Goal: Task Accomplishment & Management: Use online tool/utility

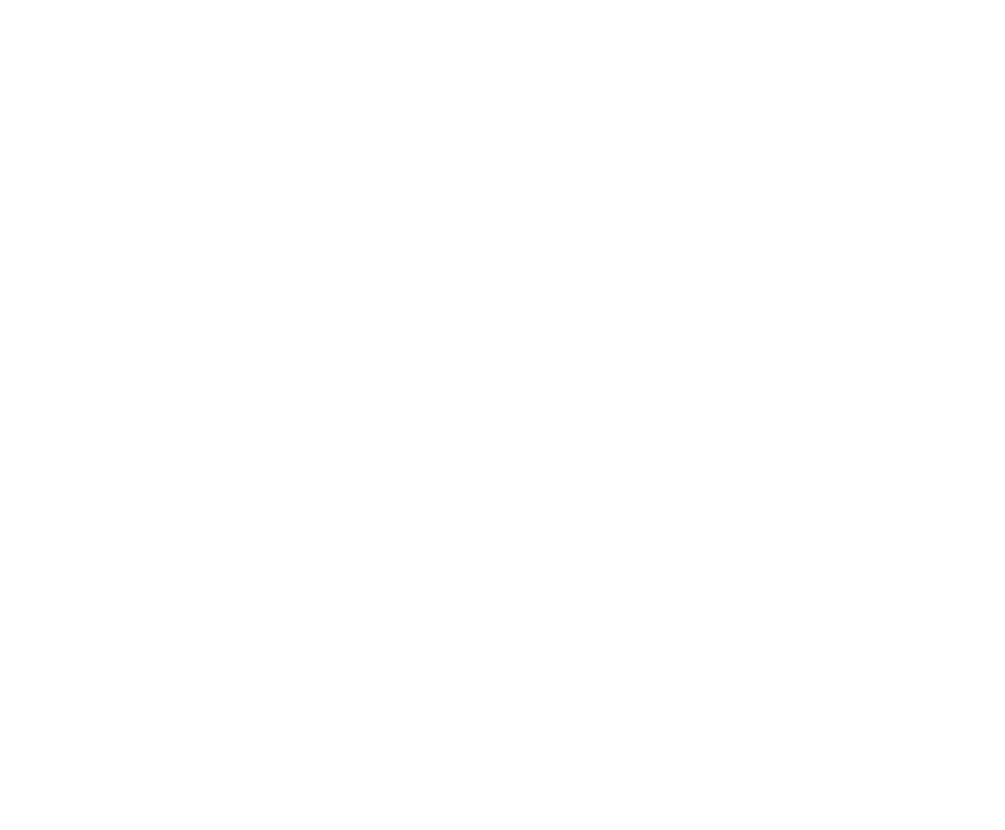
click at [586, 0] on html at bounding box center [502, 0] width 1005 height 0
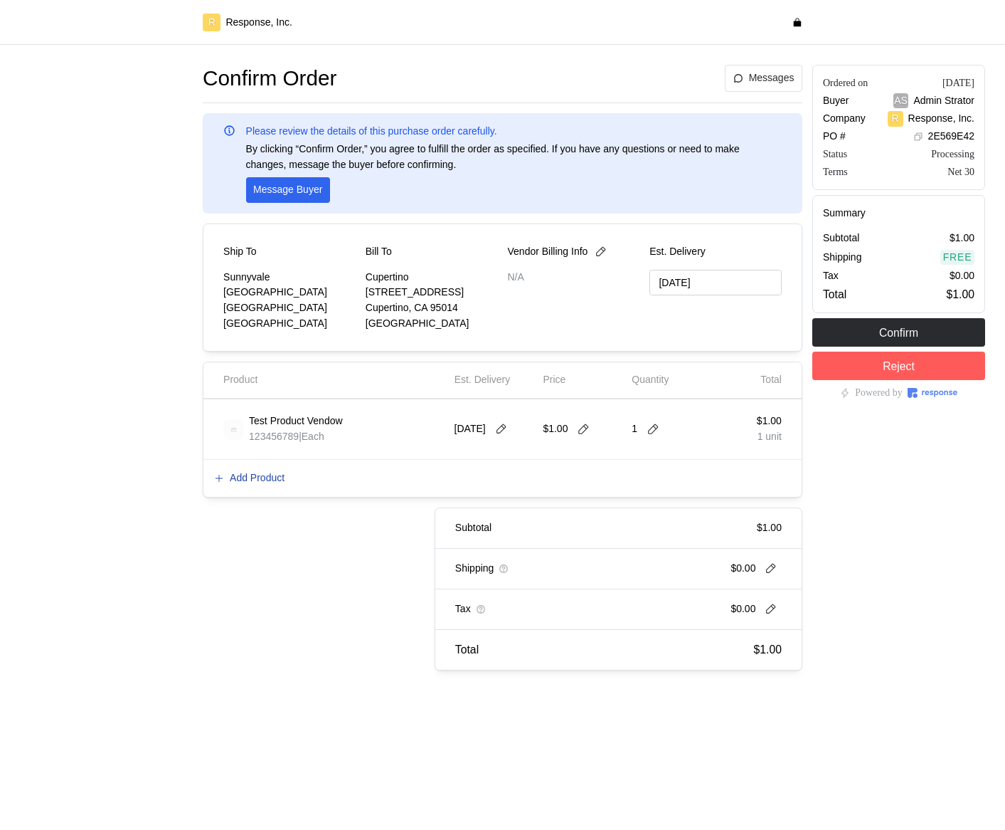
click at [260, 373] on p "Add Product" at bounding box center [257, 478] width 55 height 16
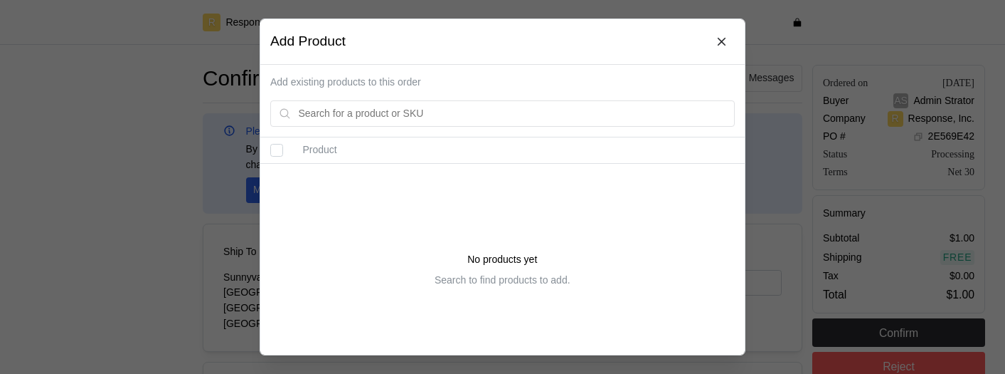
click at [46, 57] on div at bounding box center [502, 187] width 1005 height 374
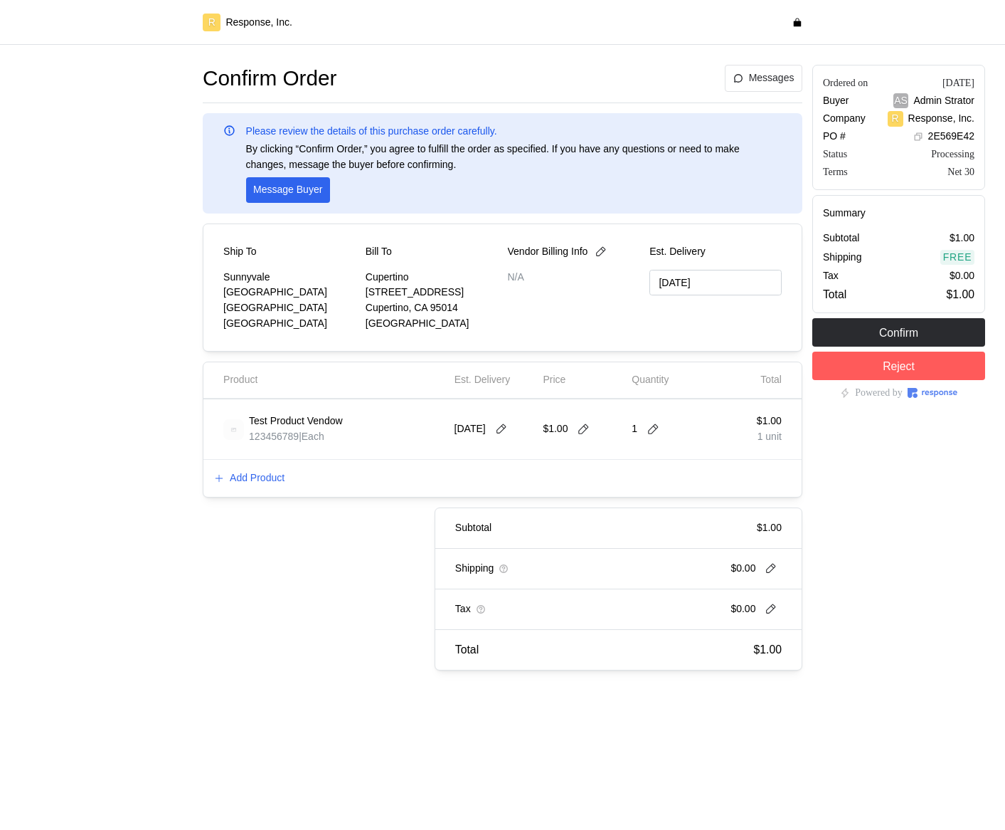
click at [270, 373] on div "Add Product" at bounding box center [503, 478] width 598 height 37
click at [273, 373] on p "Add Product" at bounding box center [257, 478] width 55 height 16
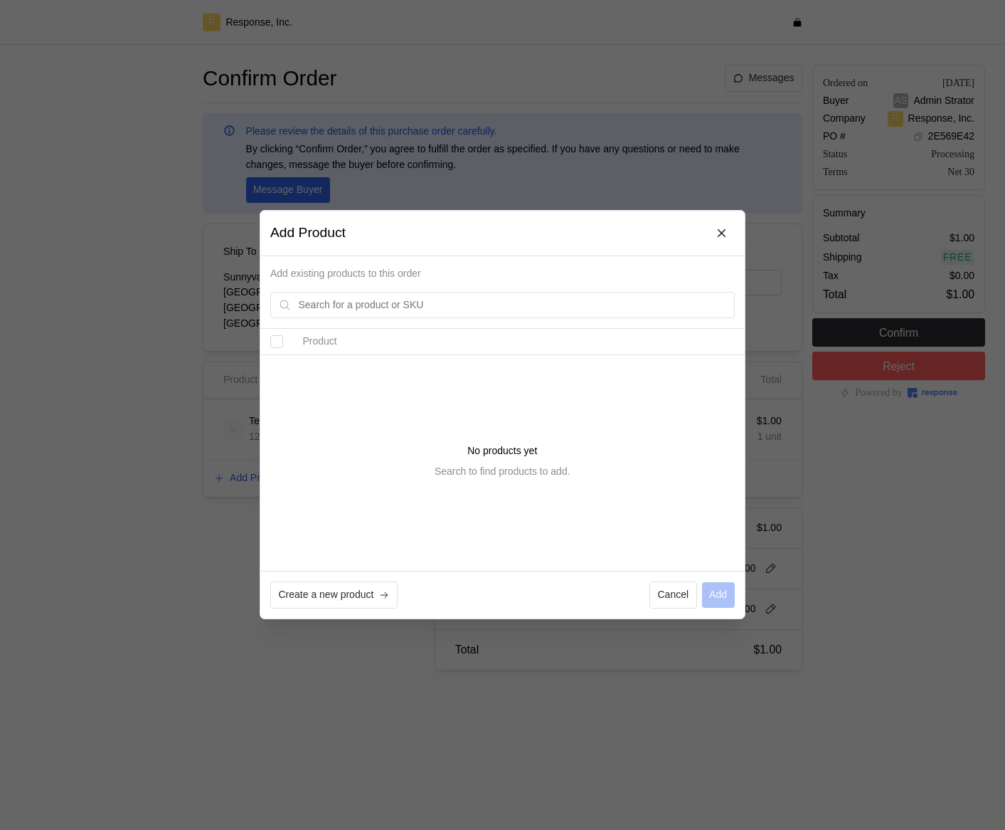
click at [143, 257] on div at bounding box center [502, 415] width 1005 height 830
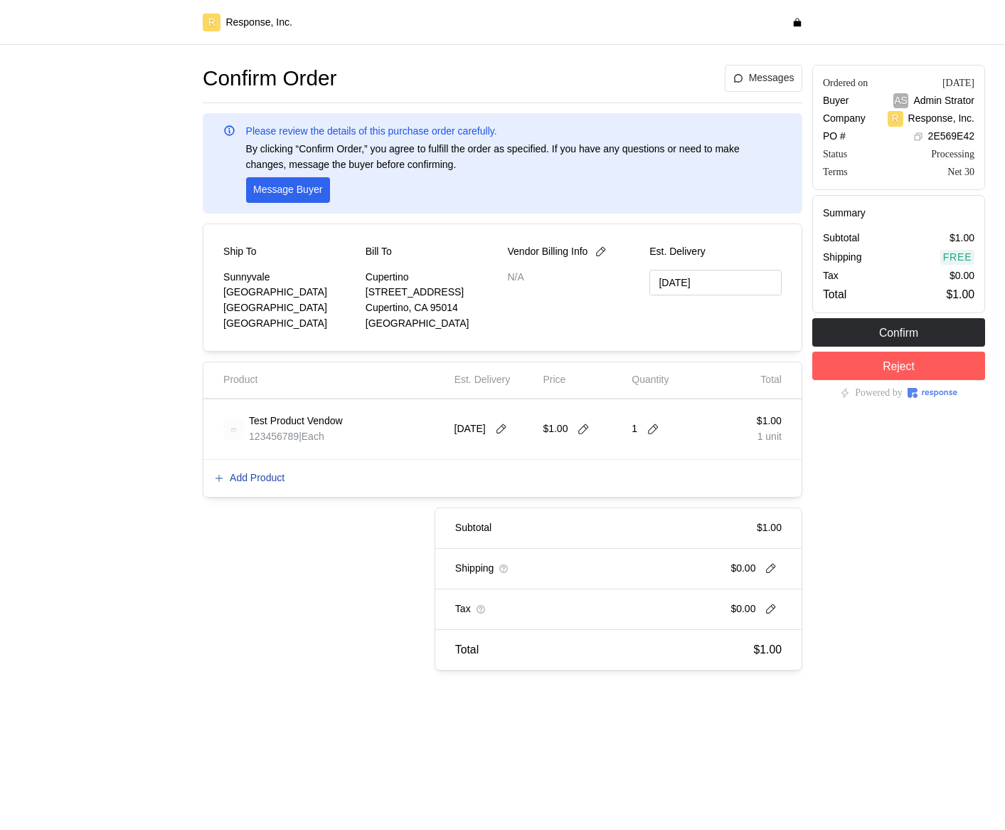
click at [258, 480] on p "Add Product" at bounding box center [257, 478] width 55 height 16
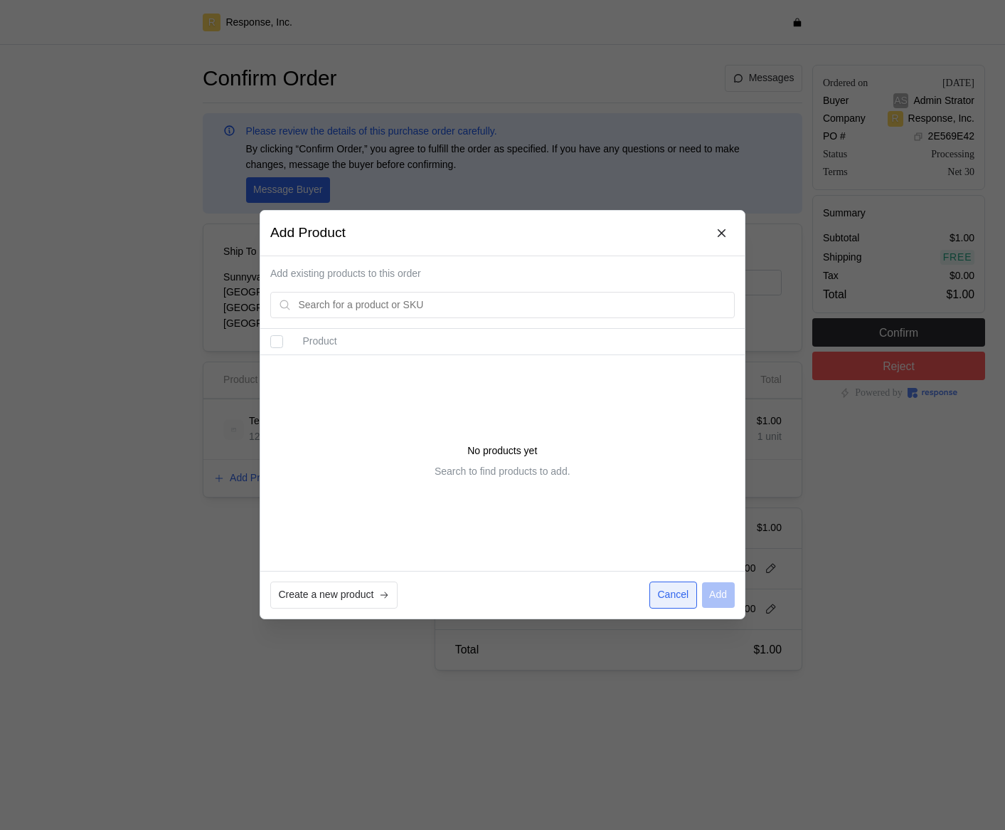
click at [677, 591] on p "Cancel" at bounding box center [673, 596] width 31 height 16
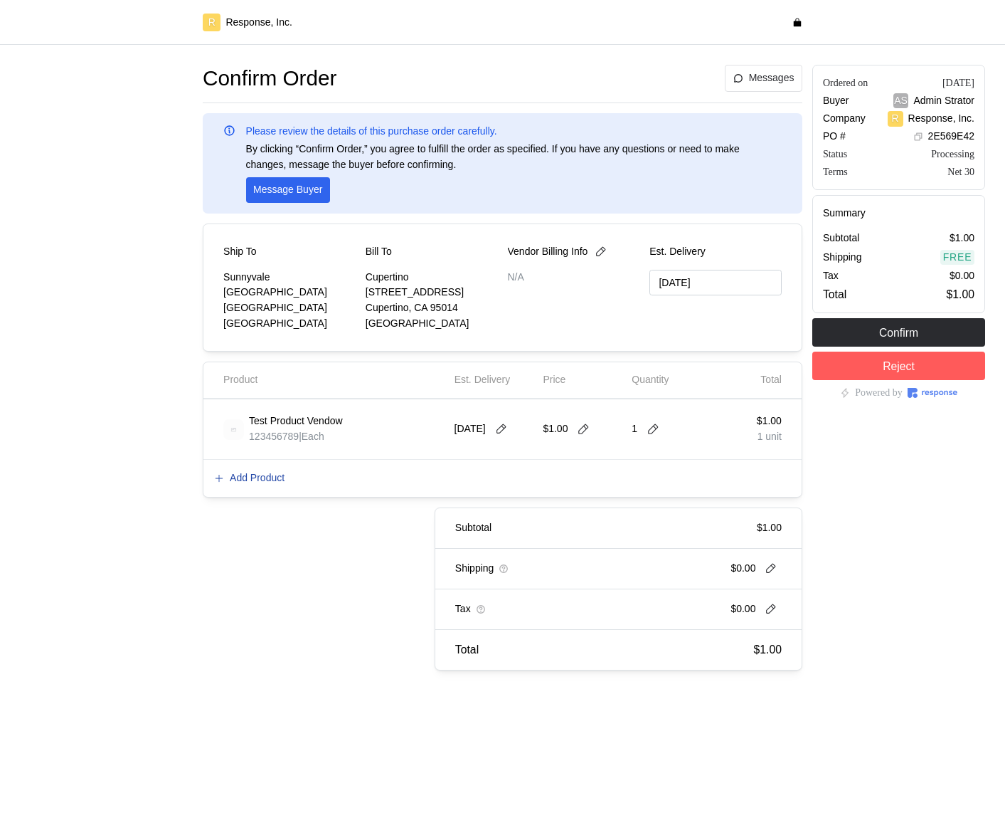
click at [283, 477] on p "Add Product" at bounding box center [257, 478] width 55 height 16
click at [258, 480] on p "Add Product" at bounding box center [257, 478] width 55 height 16
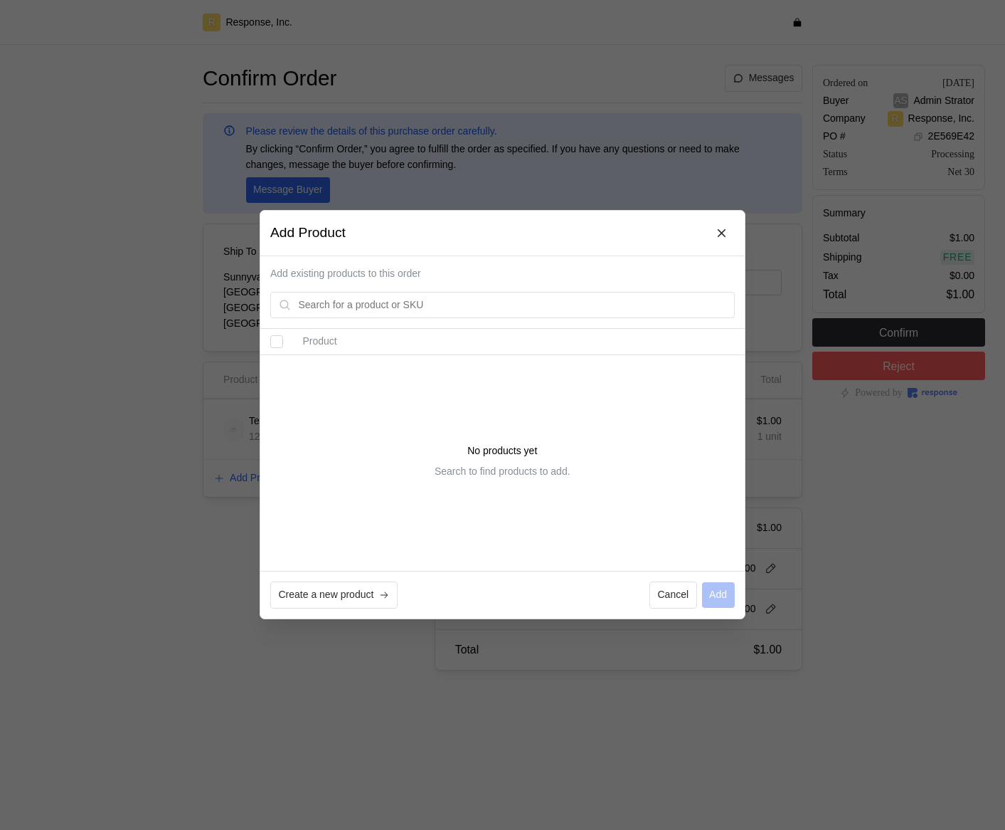
click at [117, 370] on div at bounding box center [502, 415] width 1005 height 830
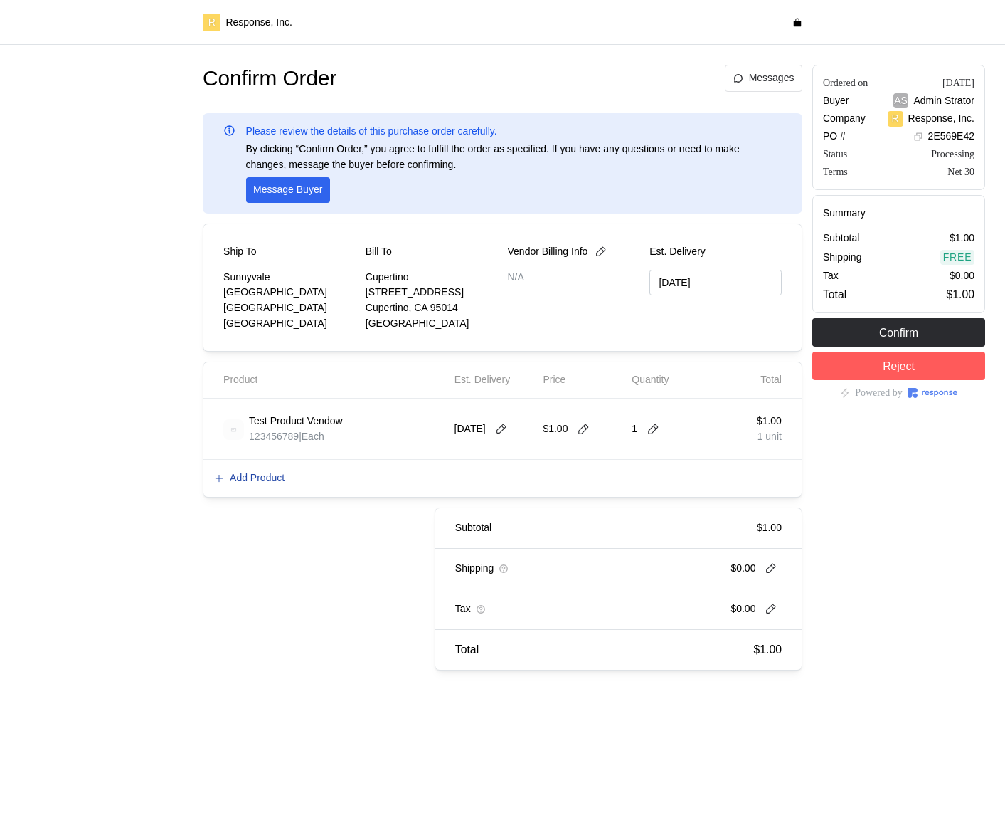
click at [252, 477] on p "Add Product" at bounding box center [257, 478] width 55 height 16
click at [280, 482] on p "Add Product" at bounding box center [257, 478] width 55 height 16
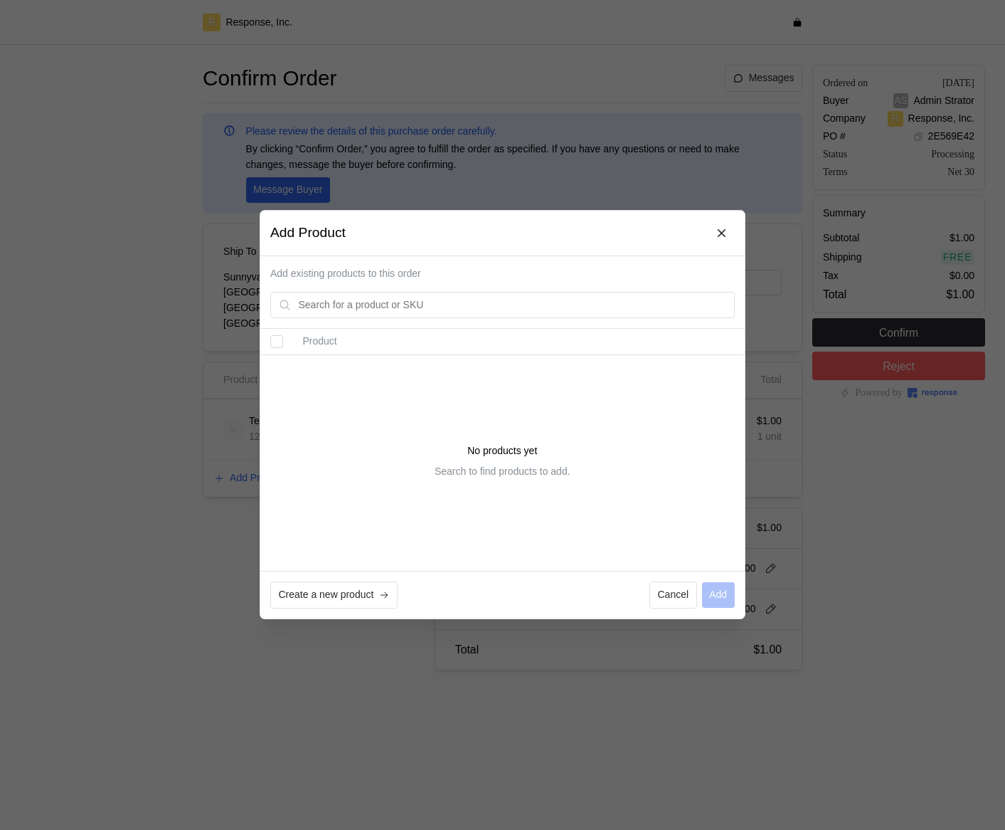
click at [91, 22] on div at bounding box center [502, 415] width 1005 height 830
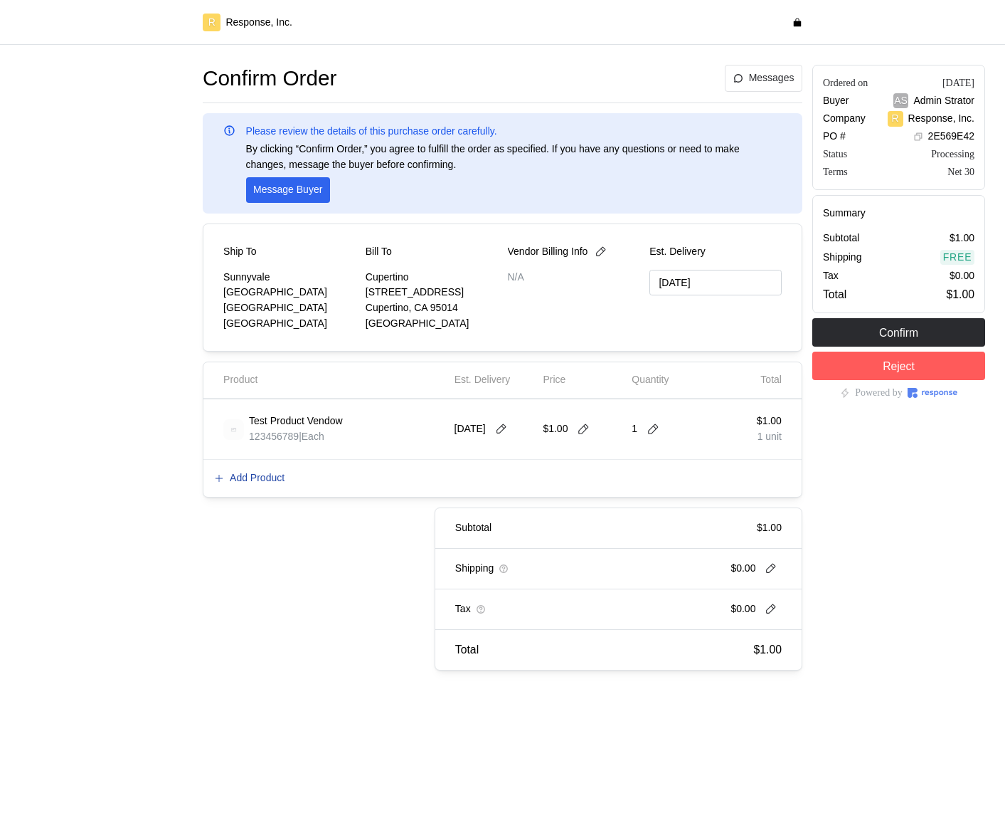
click at [259, 477] on p "Add Product" at bounding box center [257, 478] width 55 height 16
click at [280, 477] on p "Add Product" at bounding box center [257, 478] width 55 height 16
click at [264, 477] on p "Add Product" at bounding box center [257, 478] width 55 height 16
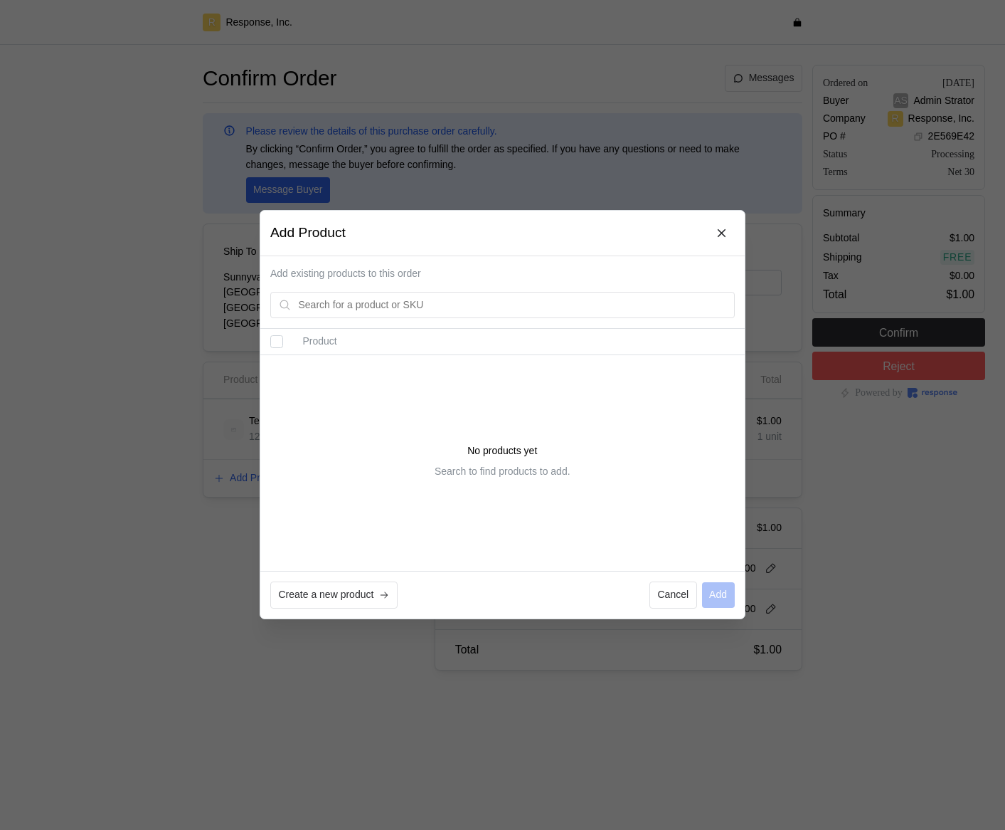
click at [233, 473] on div at bounding box center [502, 415] width 1005 height 830
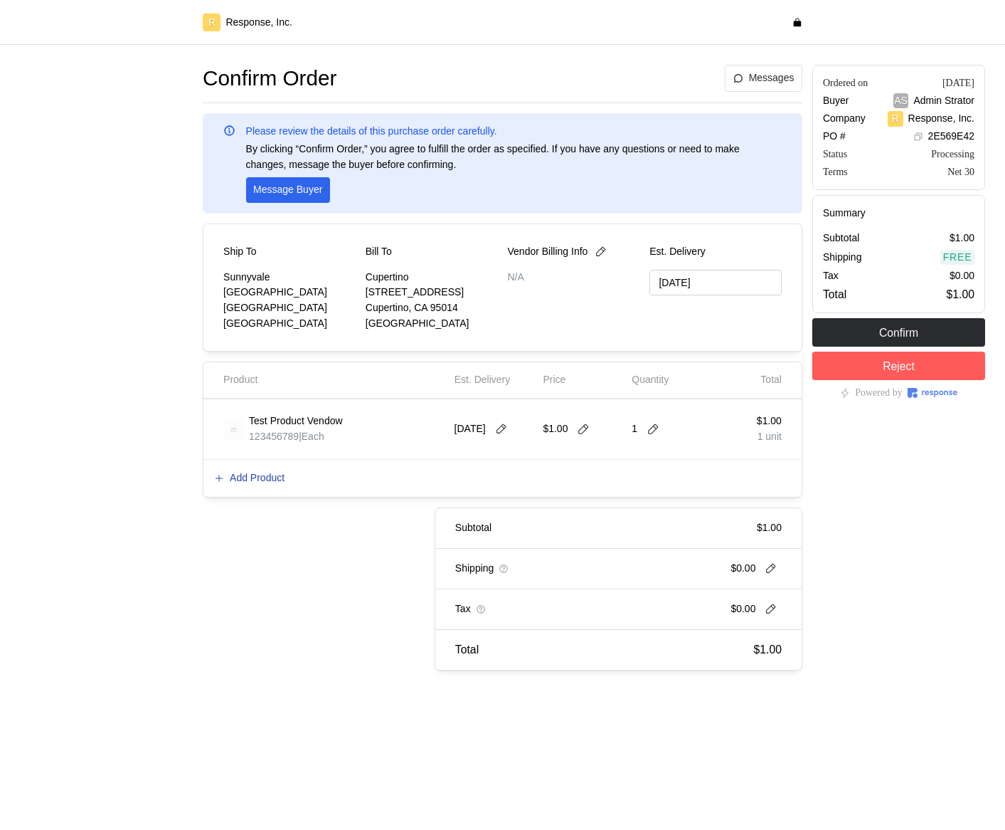
click at [248, 483] on p "Add Product" at bounding box center [257, 478] width 55 height 16
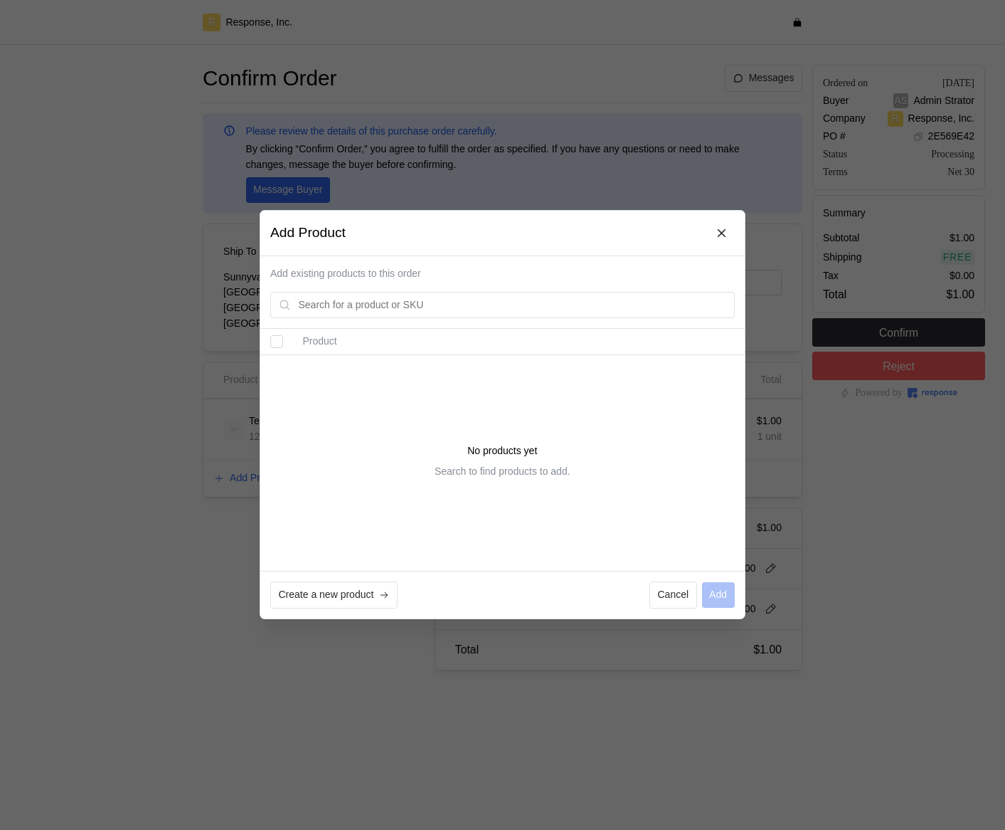
click at [281, 195] on div at bounding box center [502, 415] width 1005 height 830
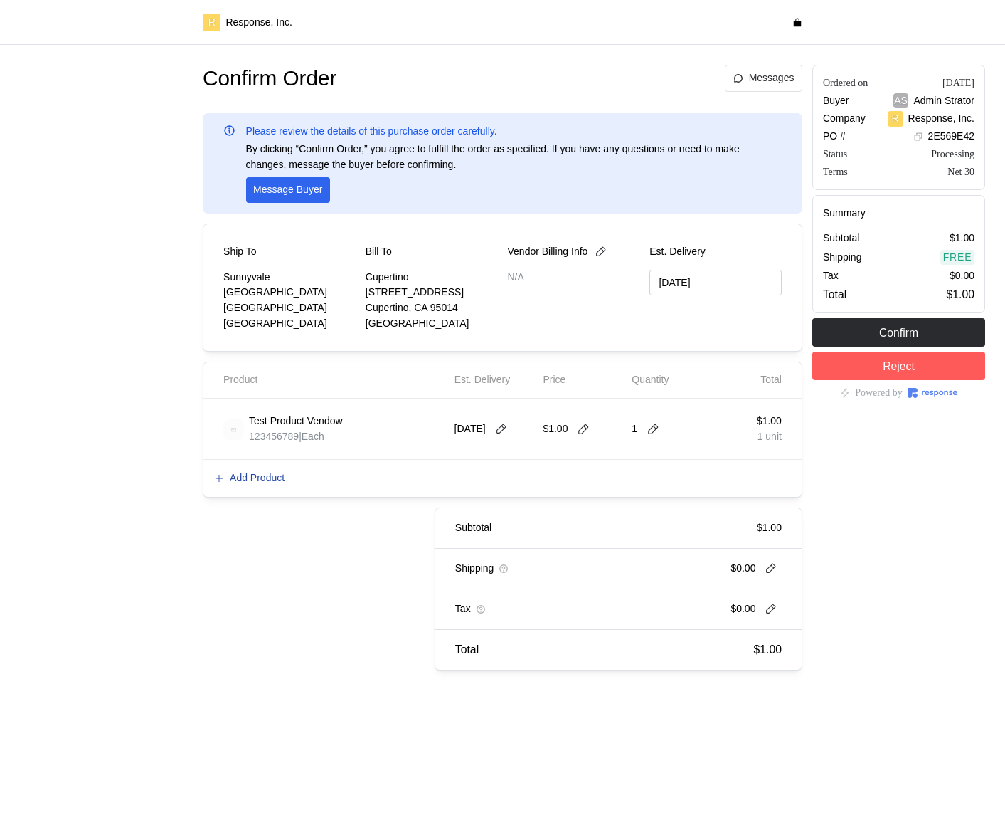
click at [253, 476] on p "Add Product" at bounding box center [257, 478] width 55 height 16
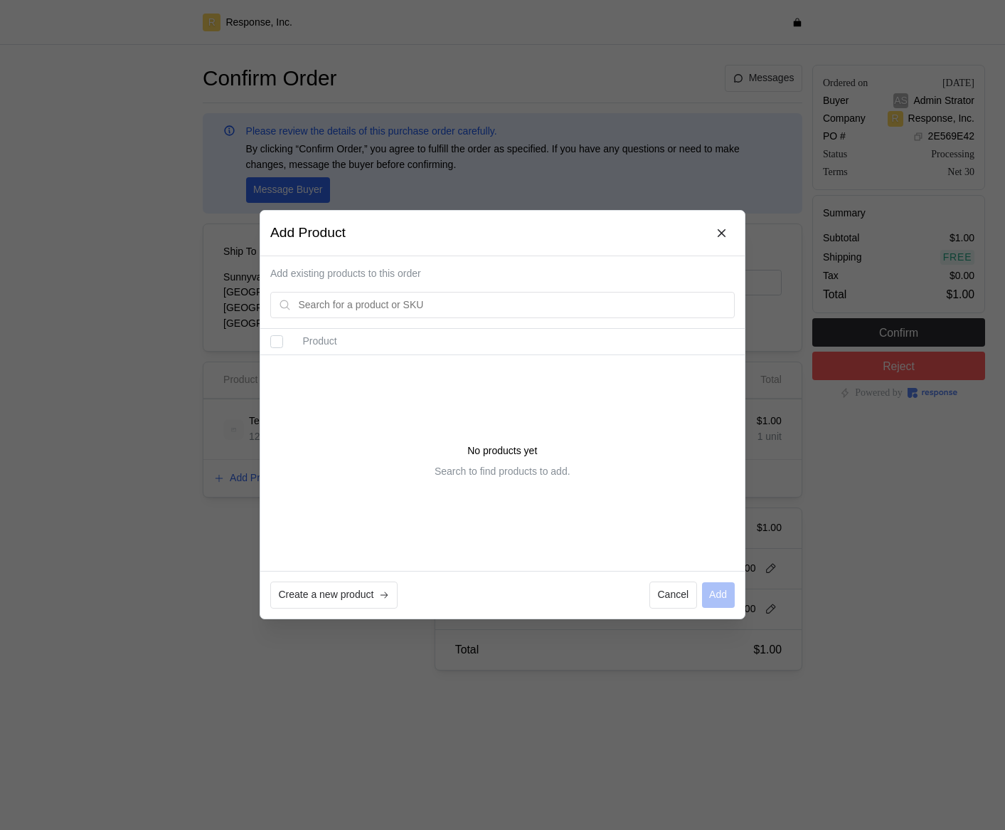
click at [120, 485] on div at bounding box center [502, 415] width 1005 height 830
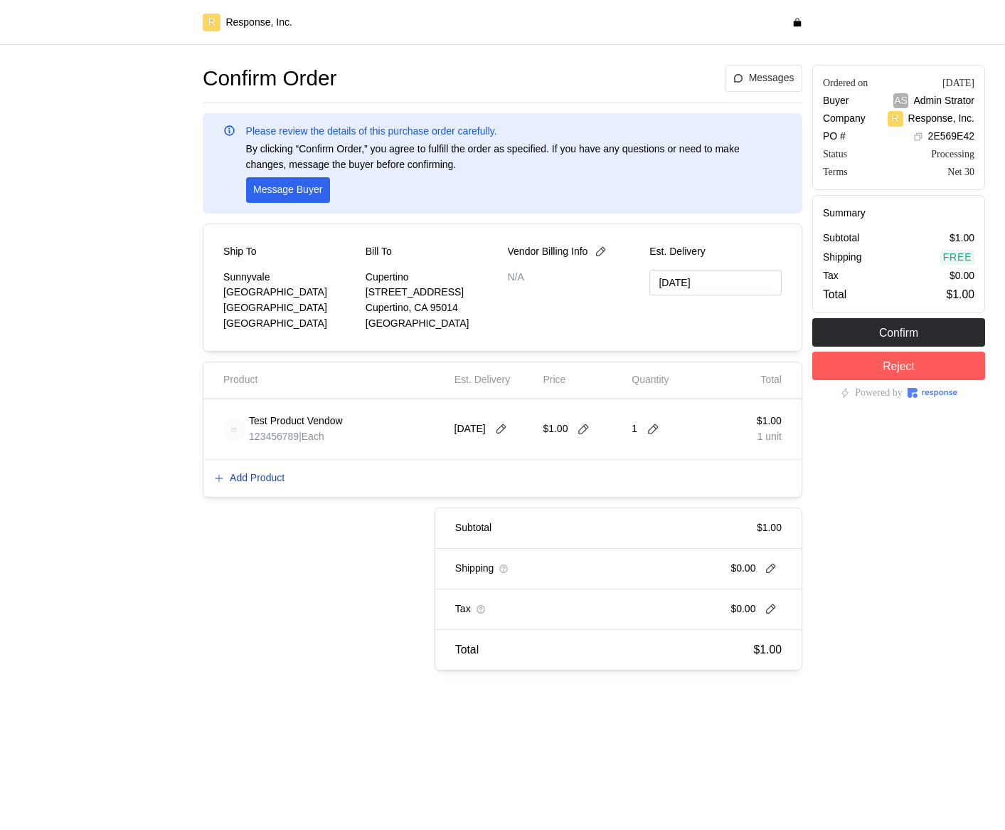
click at [285, 473] on p "Add Product" at bounding box center [257, 478] width 55 height 16
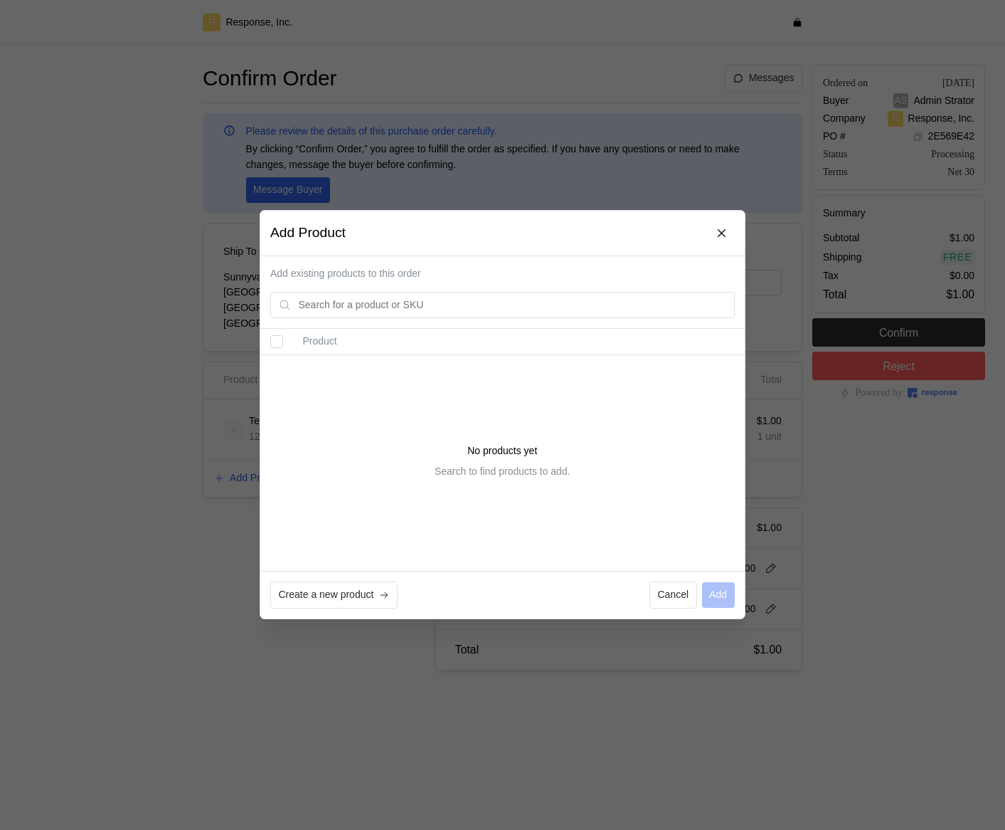
click at [136, 328] on div at bounding box center [502, 415] width 1005 height 830
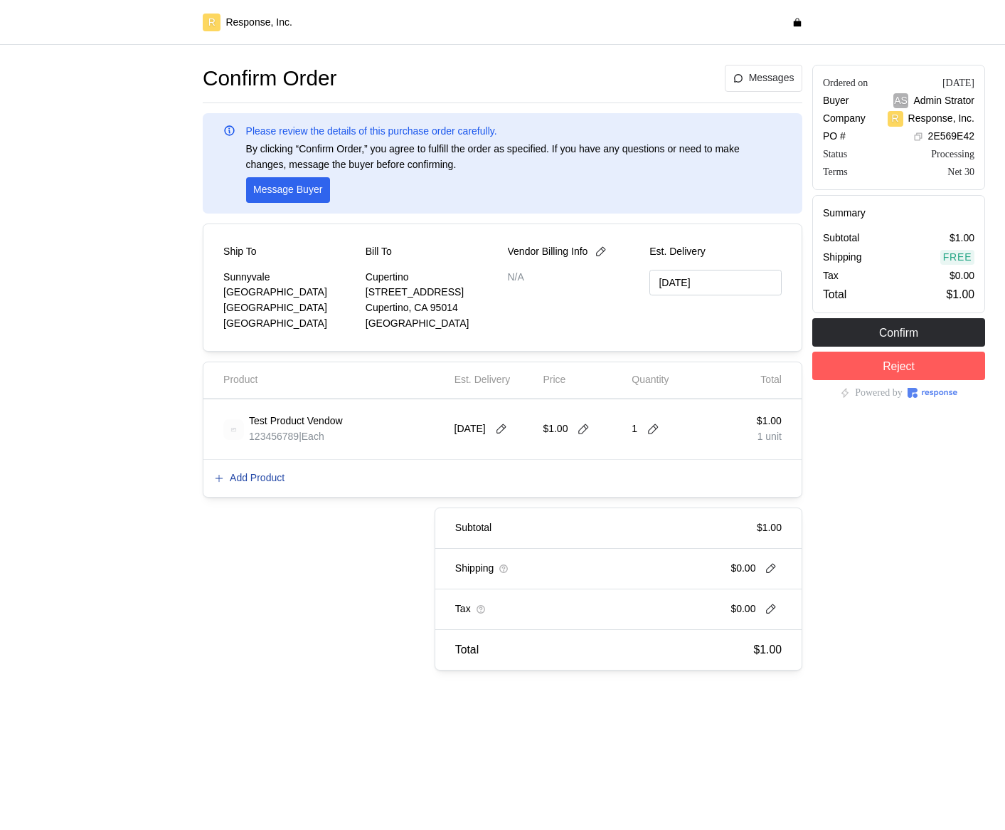
click at [257, 480] on p "Add Product" at bounding box center [257, 478] width 55 height 16
click at [265, 469] on div "Add Product" at bounding box center [503, 478] width 598 height 37
click at [265, 470] on button "Add Product" at bounding box center [249, 478] width 72 height 17
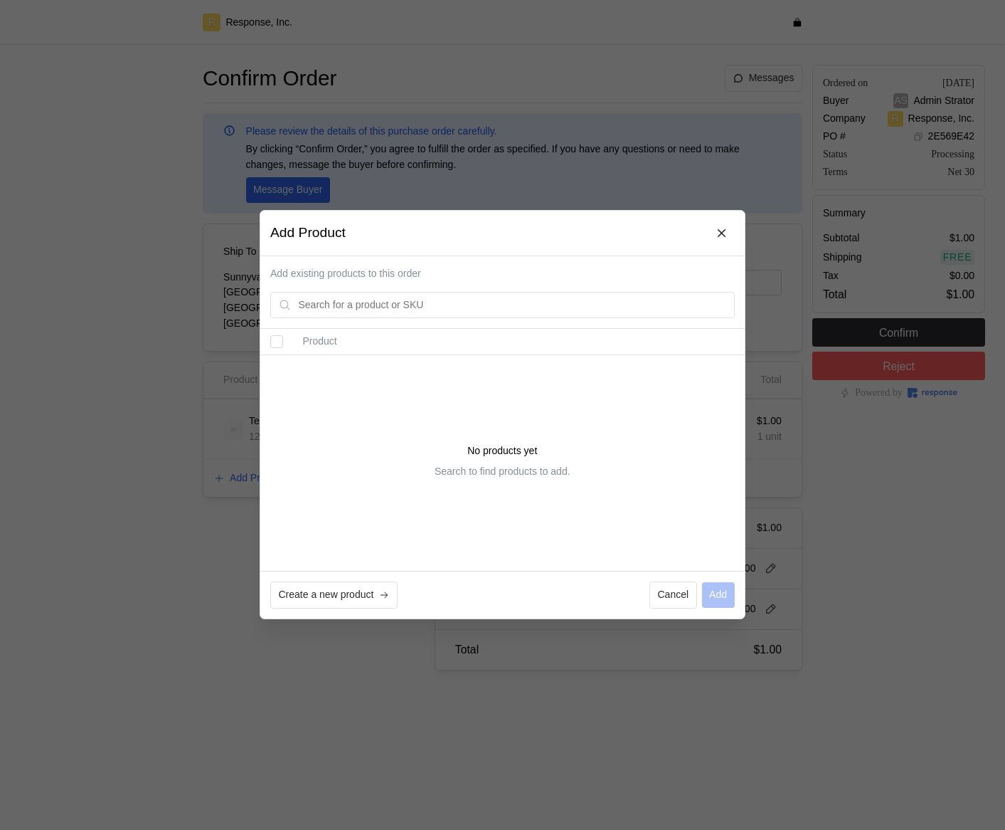
click at [128, 285] on div at bounding box center [502, 415] width 1005 height 830
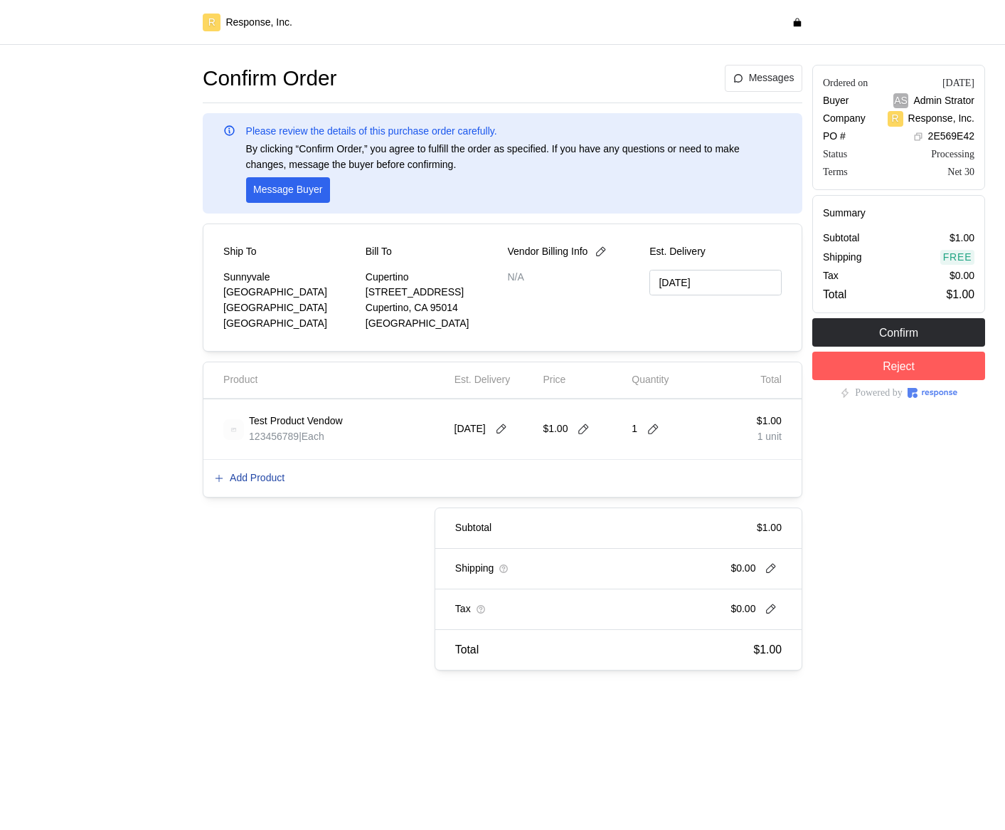
click at [265, 473] on p "Add Product" at bounding box center [257, 478] width 55 height 16
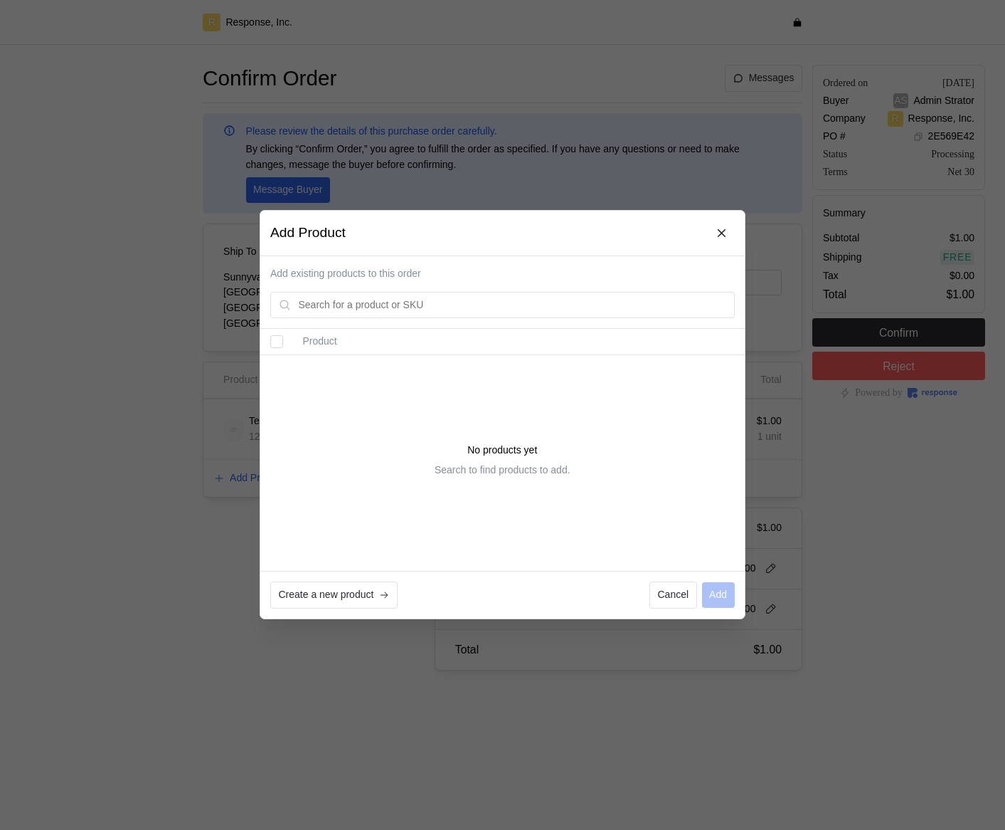
click at [185, 114] on div at bounding box center [502, 415] width 1005 height 830
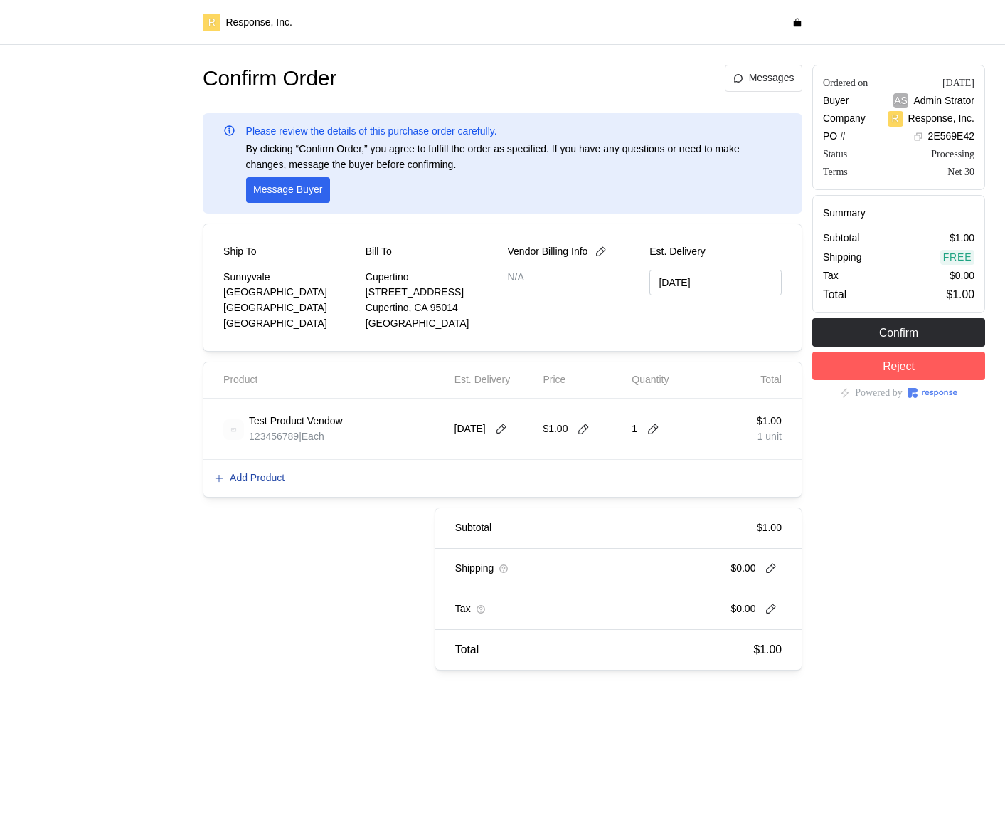
click at [281, 477] on p "Add Product" at bounding box center [257, 478] width 55 height 16
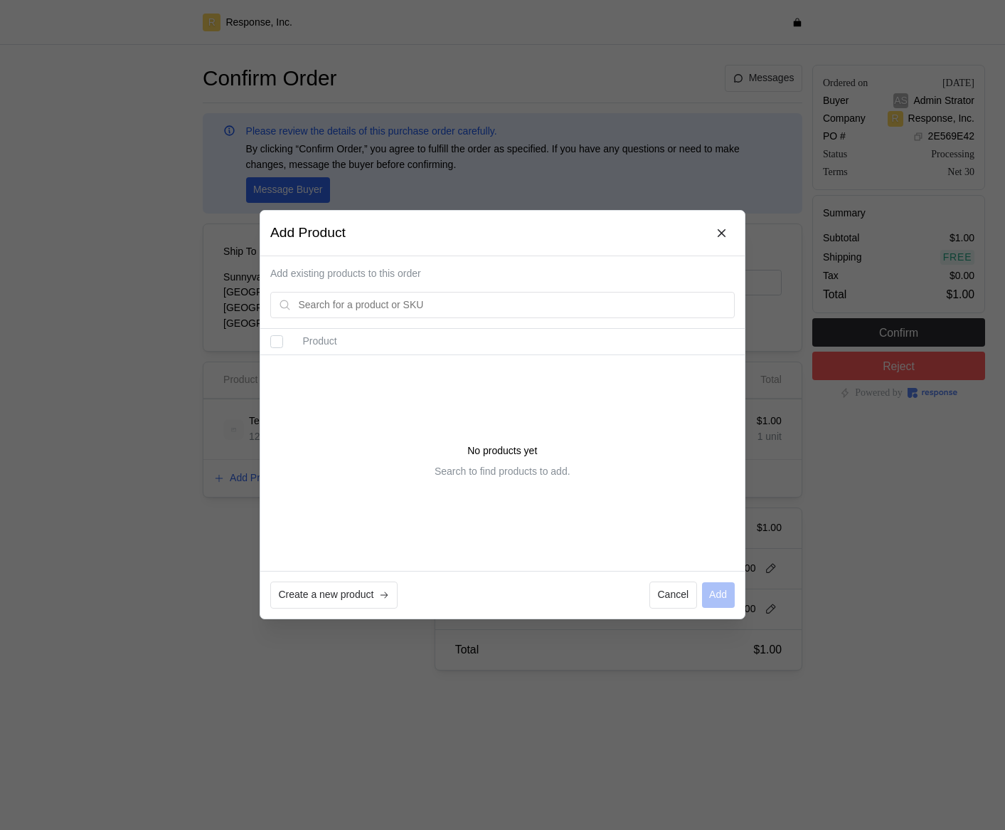
click at [152, 342] on div at bounding box center [502, 415] width 1005 height 830
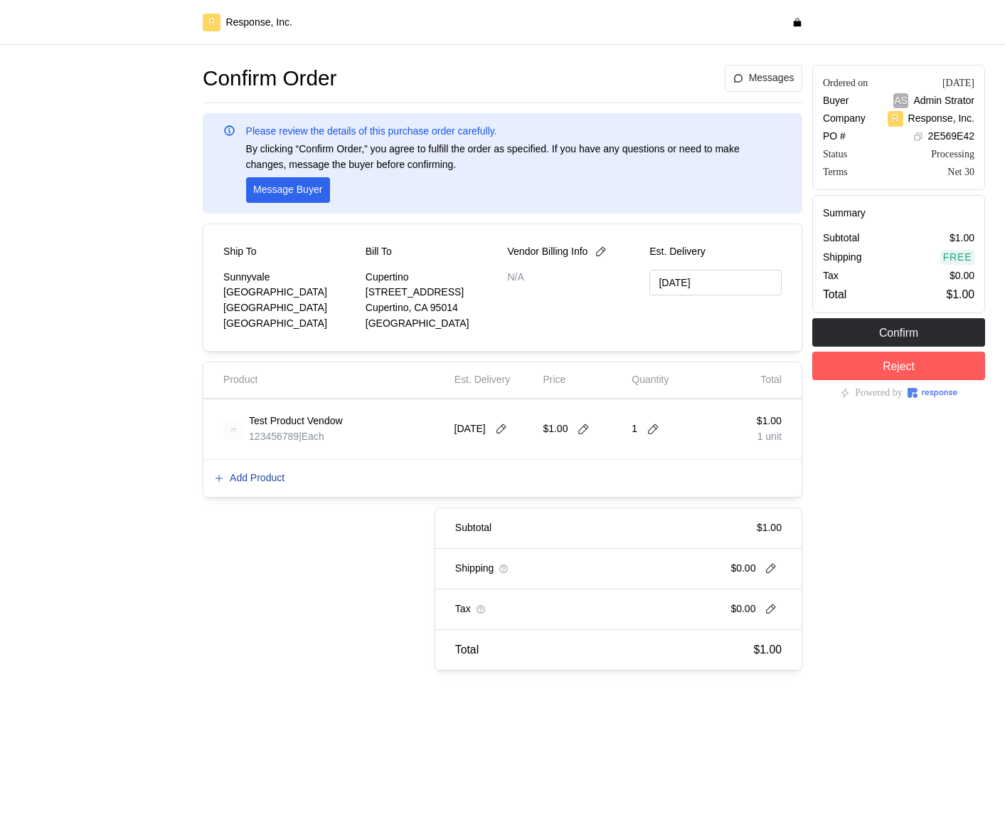
click at [263, 475] on p "Add Product" at bounding box center [257, 478] width 55 height 16
click at [283, 477] on p "Add Product" at bounding box center [257, 478] width 55 height 16
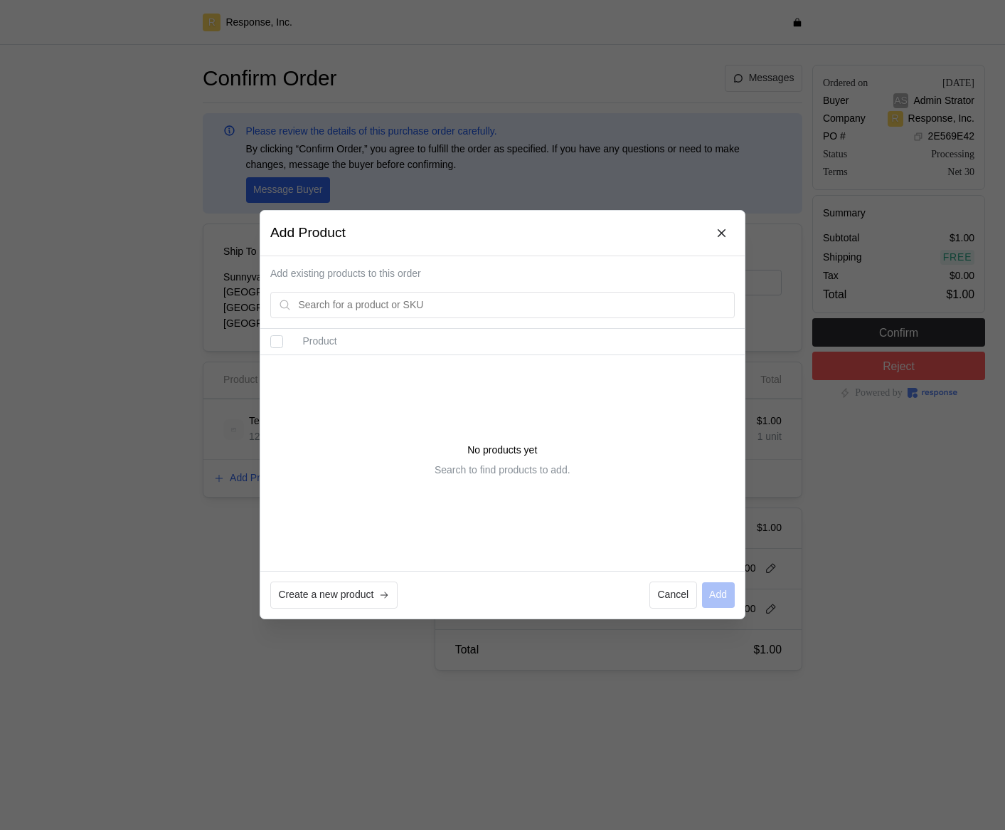
click at [138, 185] on div at bounding box center [502, 415] width 1005 height 830
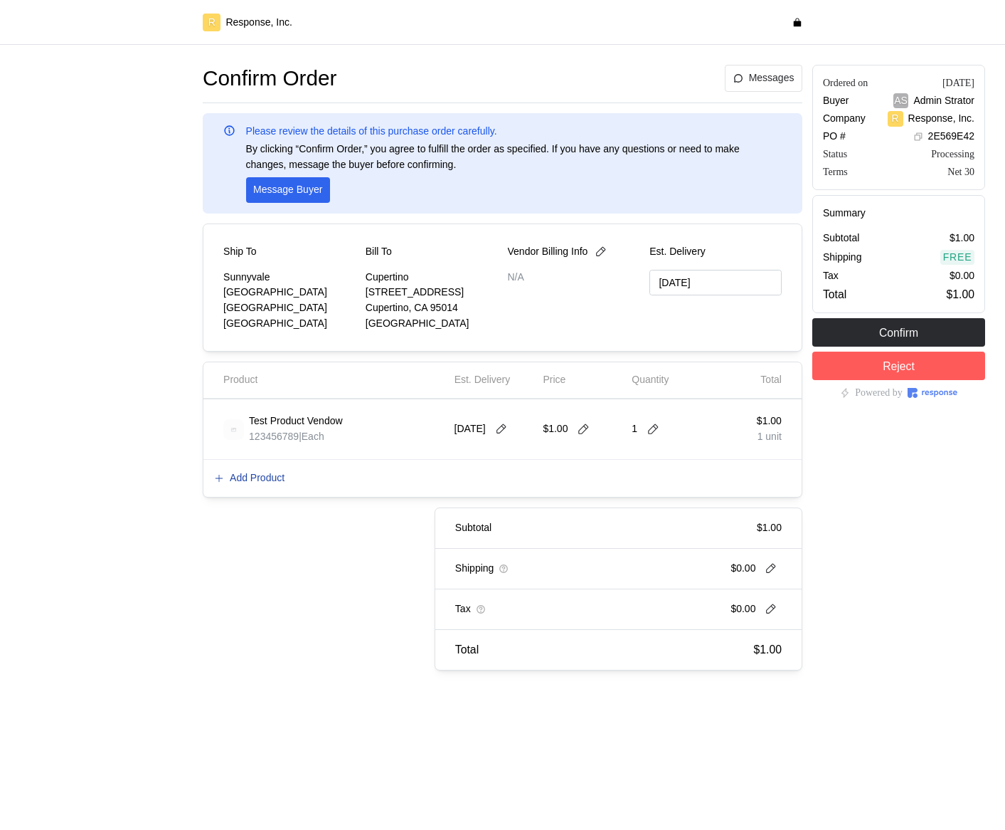
click at [261, 478] on p "Add Product" at bounding box center [257, 478] width 55 height 16
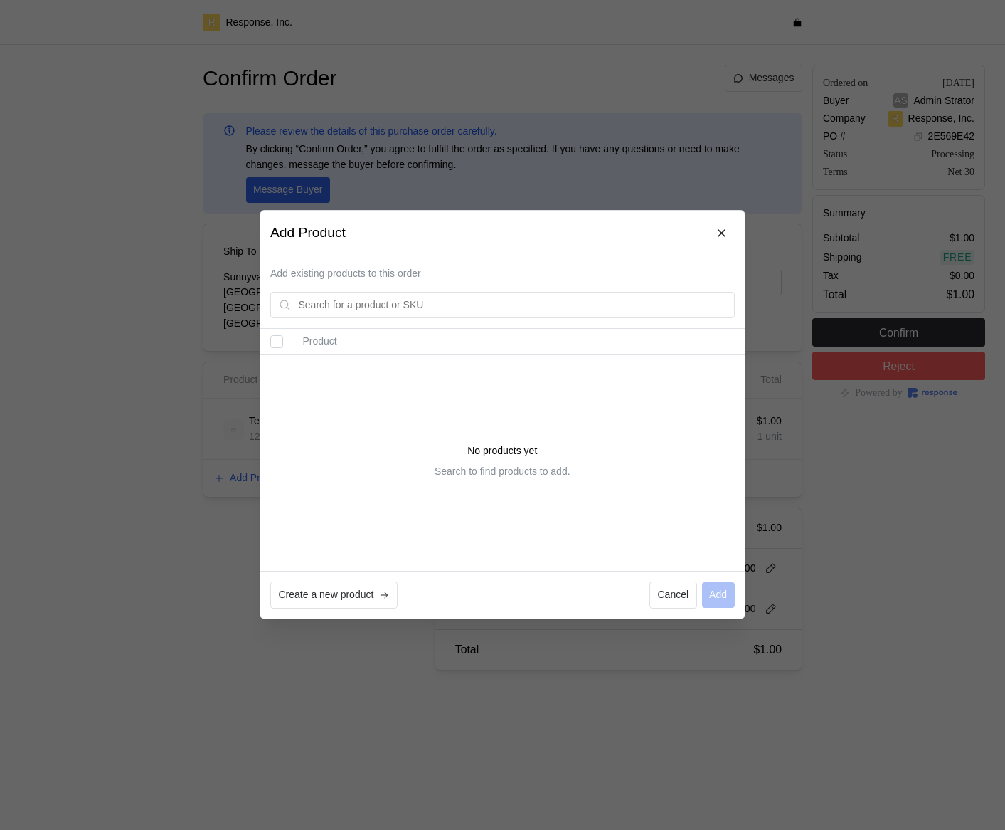
click at [225, 386] on div at bounding box center [502, 415] width 1005 height 830
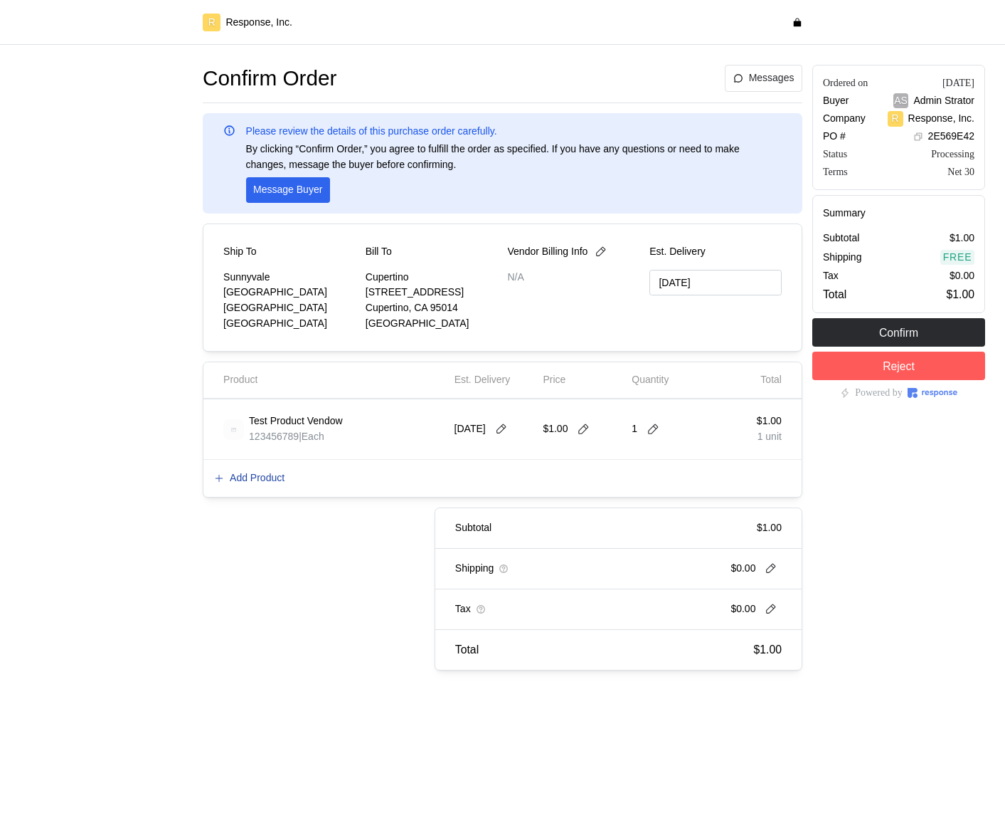
click at [276, 475] on p "Add Product" at bounding box center [257, 478] width 55 height 16
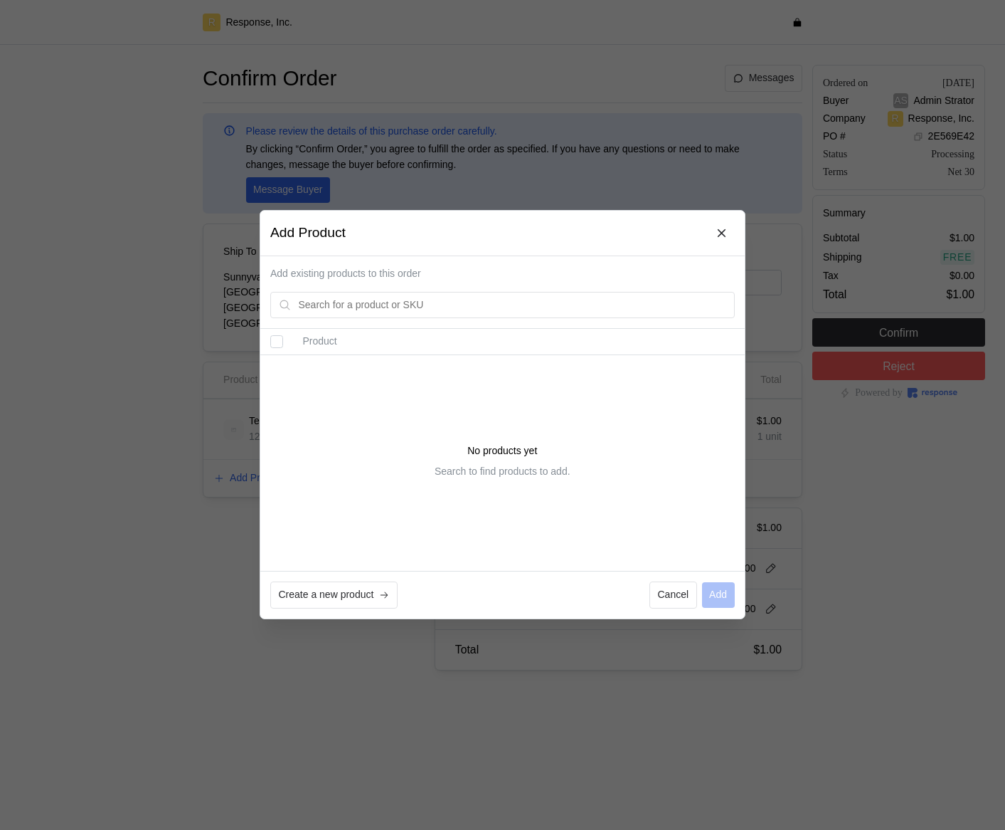
click at [194, 299] on div at bounding box center [502, 415] width 1005 height 830
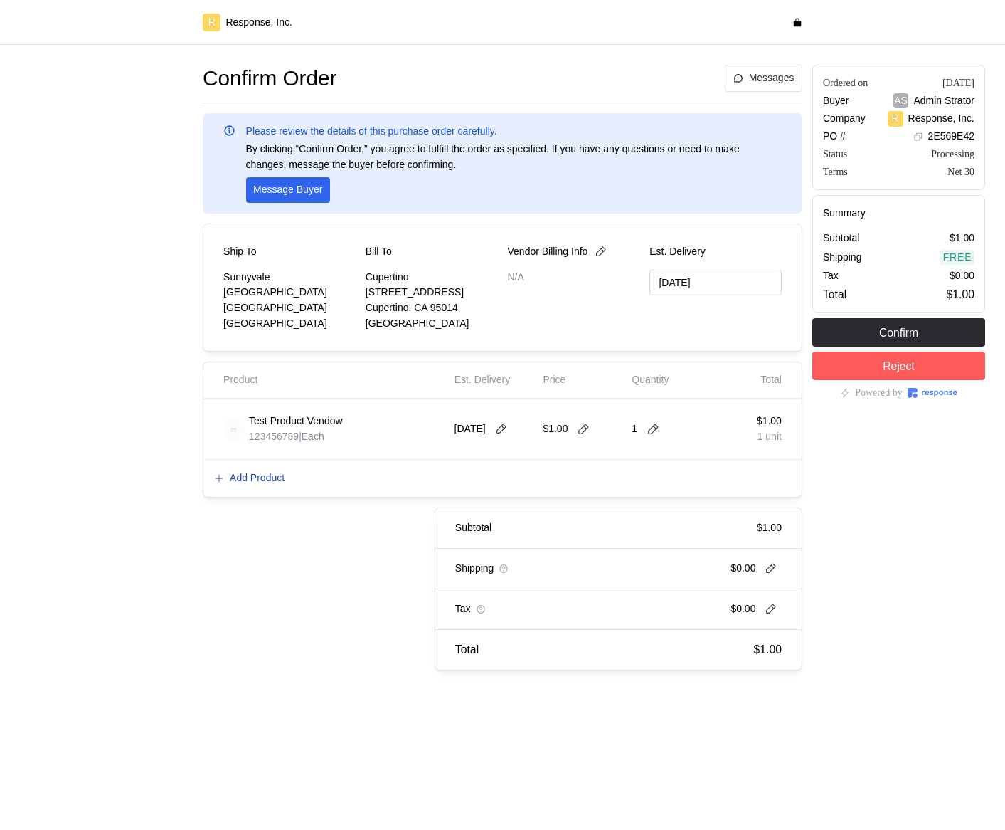
click at [261, 472] on p "Add Product" at bounding box center [257, 478] width 55 height 16
click at [267, 485] on button "Add Product" at bounding box center [249, 478] width 72 height 17
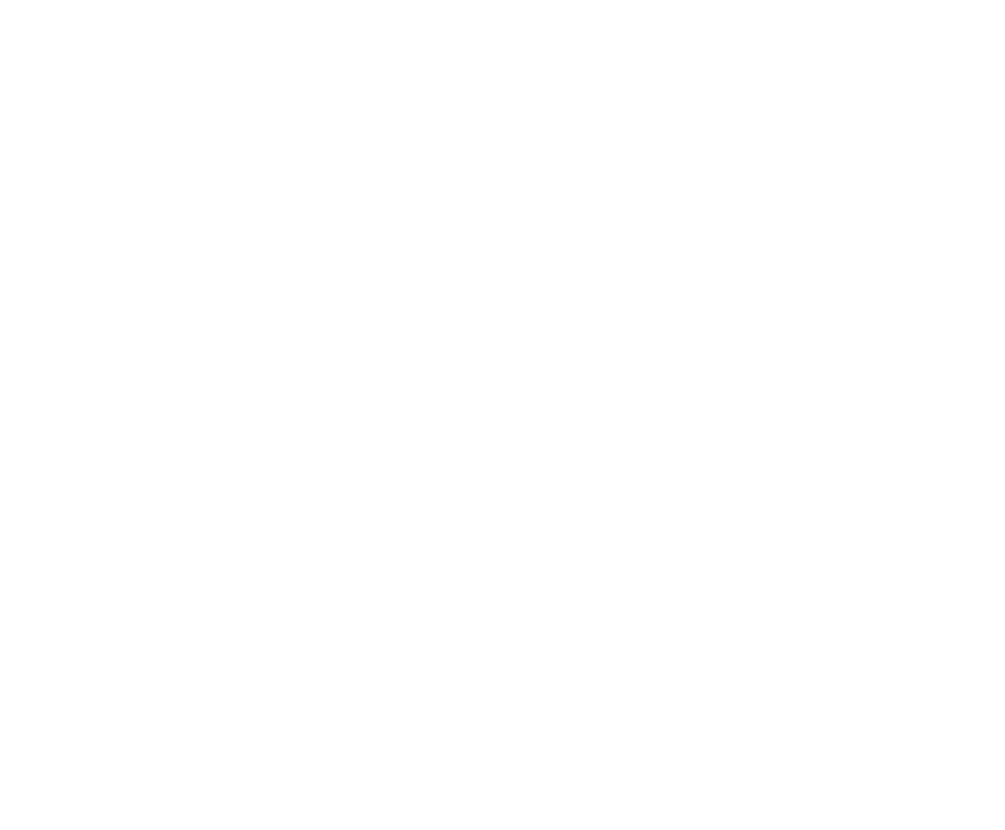
click at [714, 0] on html at bounding box center [502, 0] width 1005 height 0
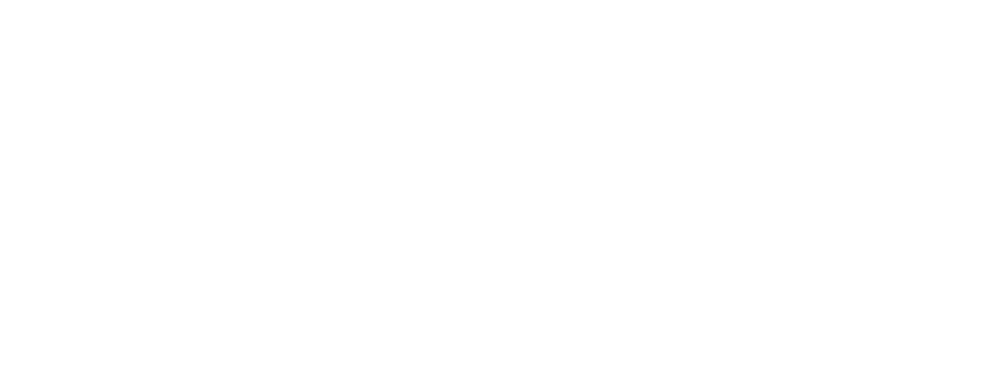
click at [761, 0] on html at bounding box center [502, 0] width 1005 height 0
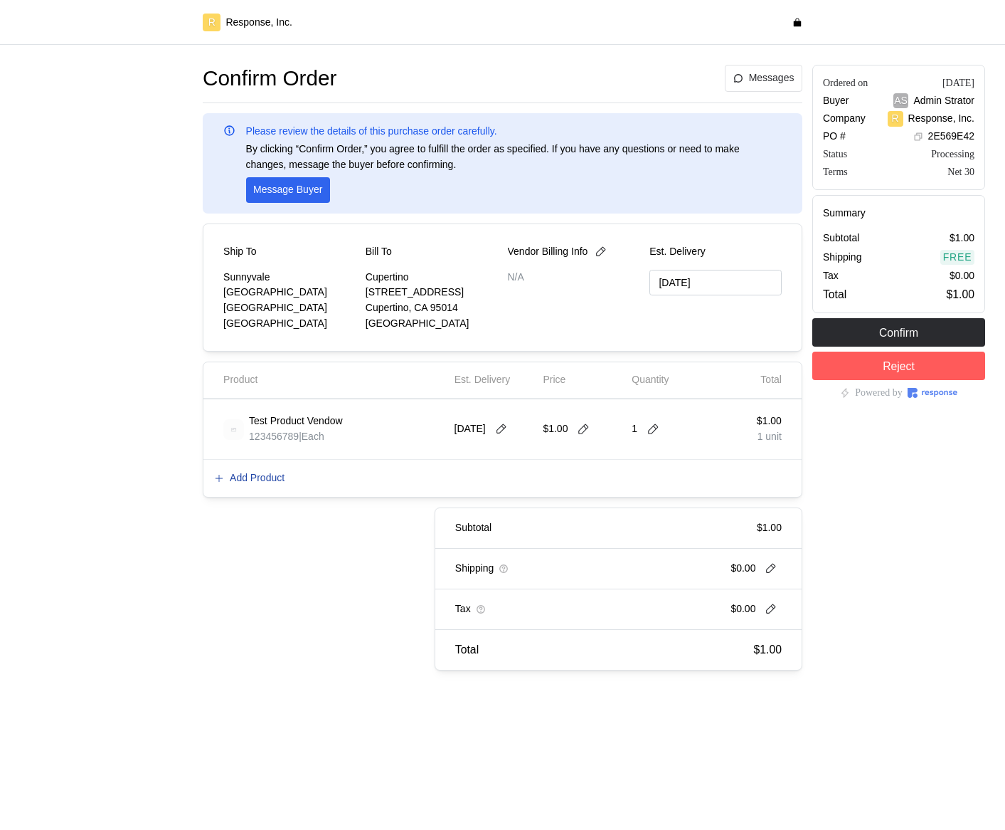
click at [245, 478] on p "Add Product" at bounding box center [257, 478] width 55 height 16
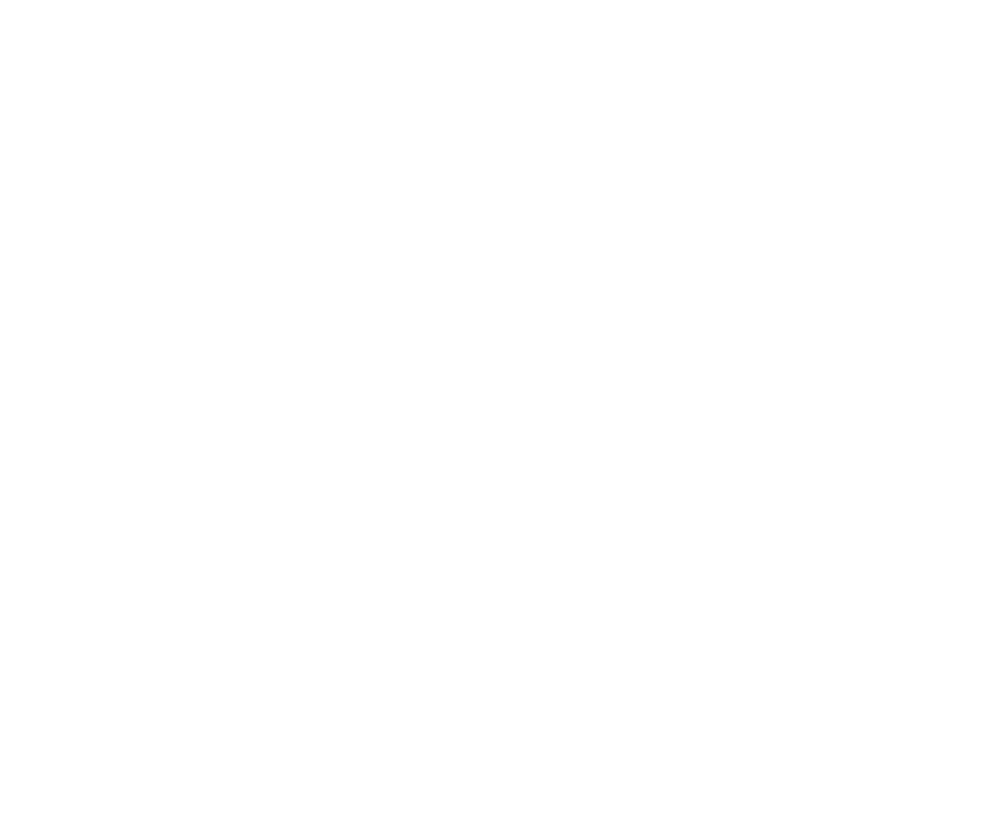
click at [245, 0] on html at bounding box center [502, 0] width 1005 height 0
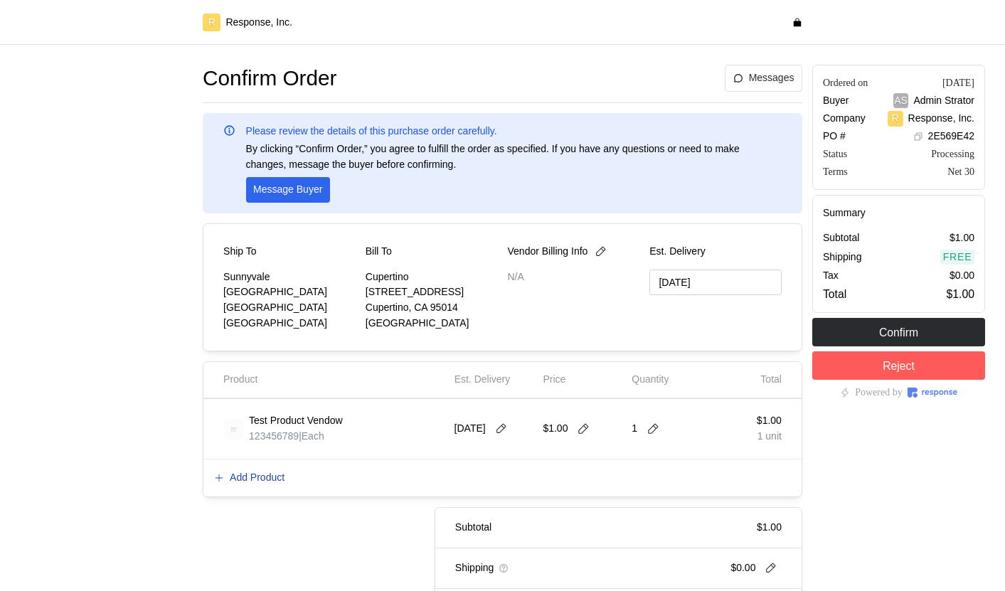
click at [249, 481] on p "Add Product" at bounding box center [257, 478] width 55 height 16
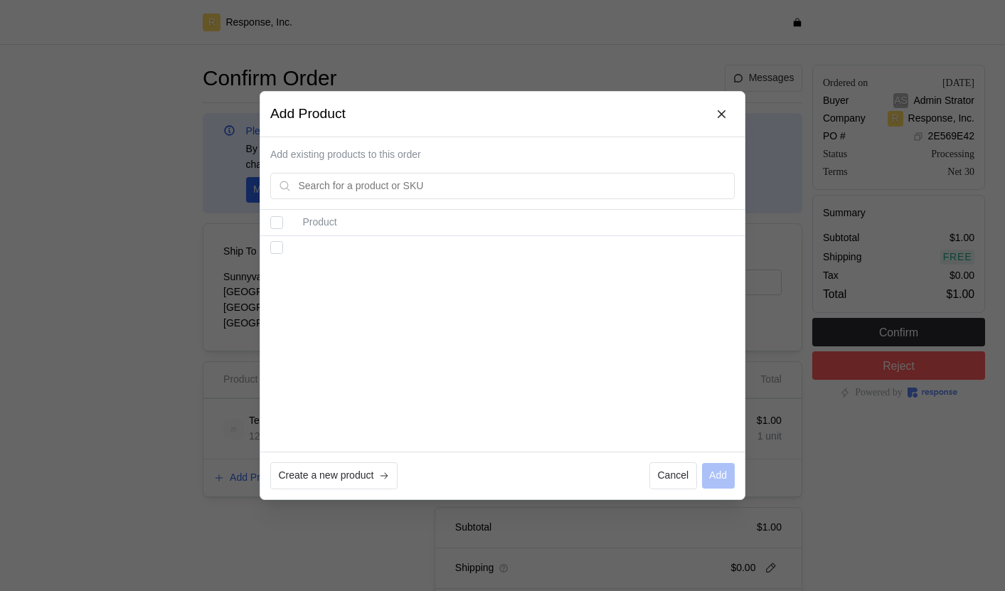
click at [316, 259] on div "Product" at bounding box center [502, 331] width 485 height 242
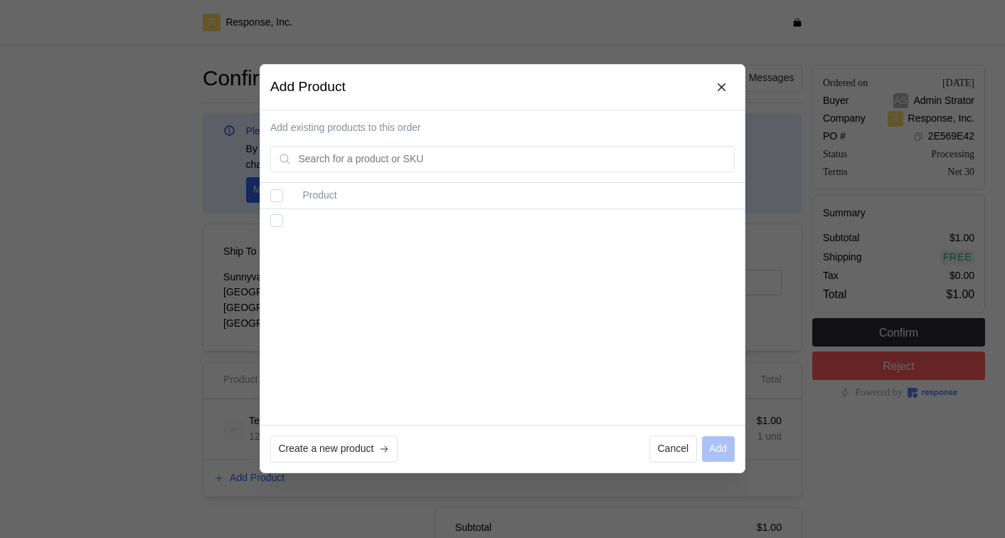
click at [277, 197] on input "Select all records" at bounding box center [276, 196] width 13 height 13
checkbox input "false"
click at [279, 228] on td at bounding box center [276, 221] width 33 height 23
click at [156, 405] on div at bounding box center [502, 269] width 1005 height 538
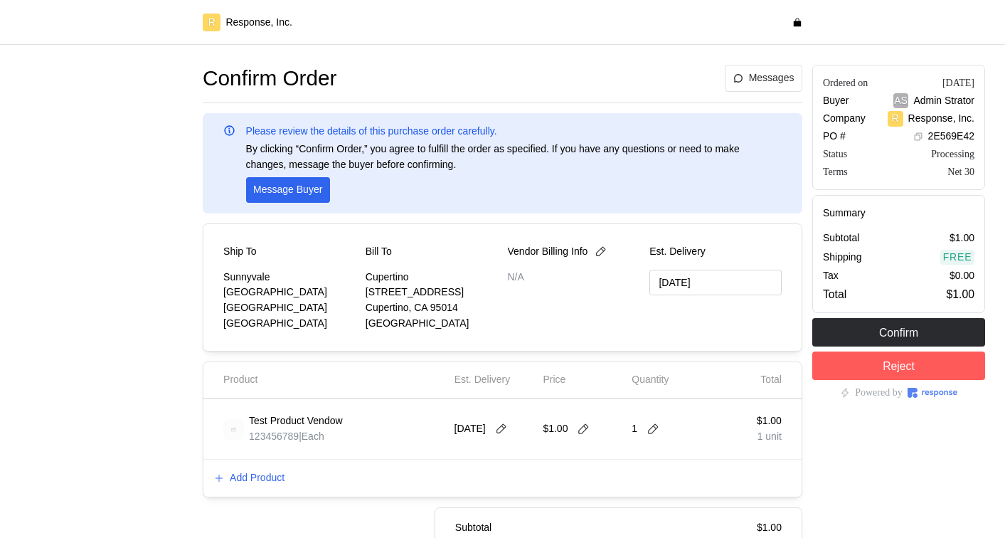
click at [343, 418] on p "Test Product Vendow" at bounding box center [296, 421] width 94 height 16
click at [342, 418] on p "Test Product Vendow" at bounding box center [296, 421] width 94 height 16
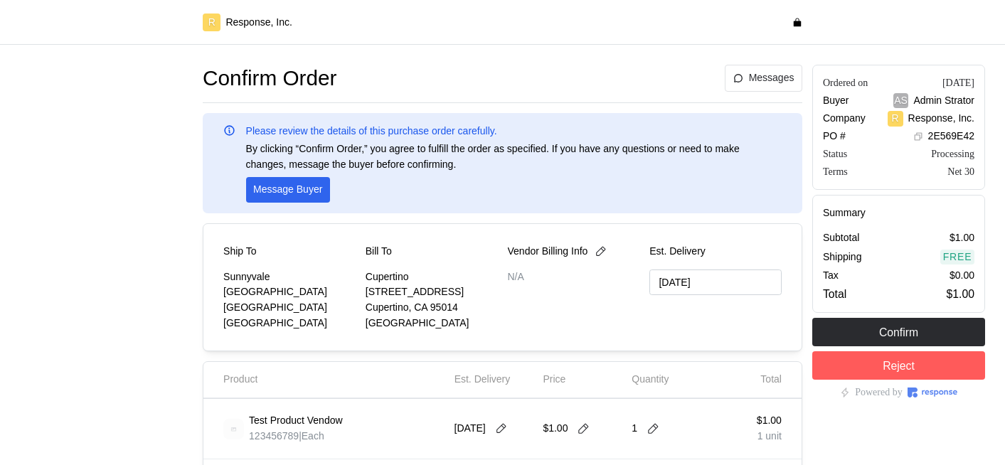
click at [391, 416] on div "Test Product Vendow 123456789 | Each" at bounding box center [333, 429] width 221 height 40
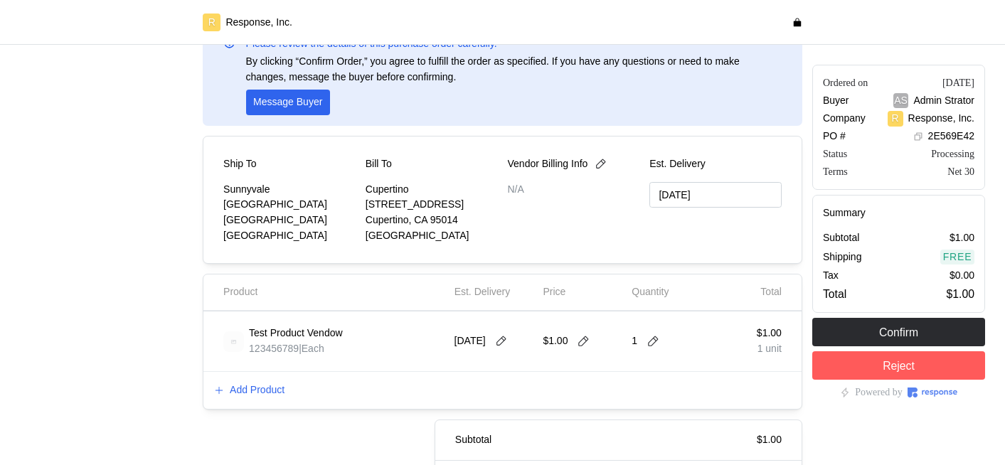
scroll to position [174, 0]
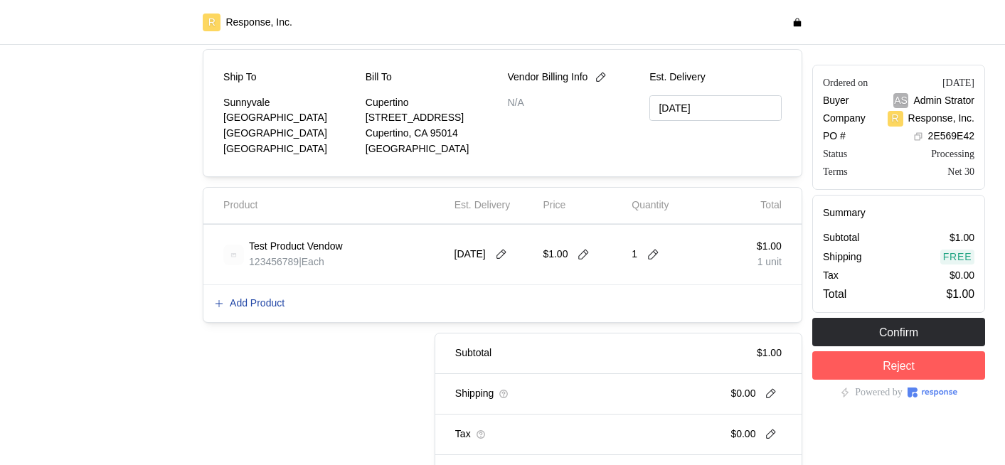
click at [258, 301] on p "Add Product" at bounding box center [257, 304] width 55 height 16
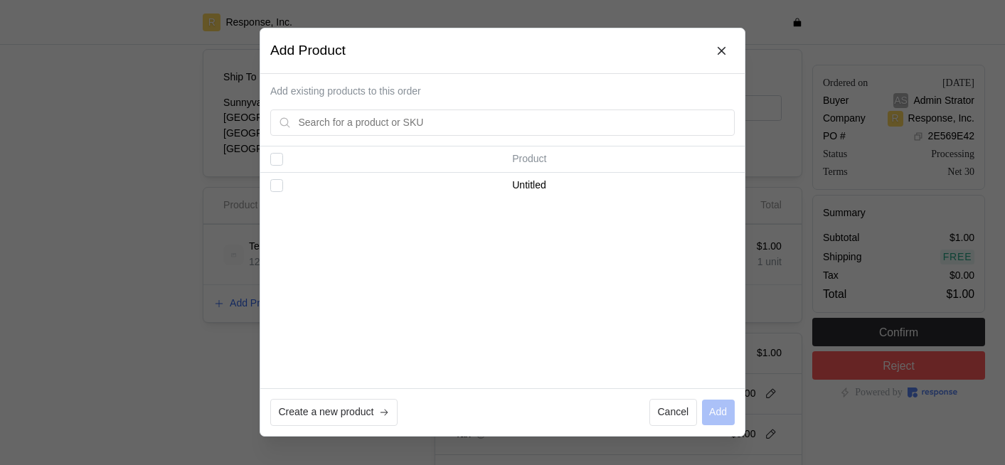
click at [539, 194] on td "Untitled" at bounding box center [624, 187] width 242 height 26
click at [315, 186] on td at bounding box center [519, 185] width 452 height 23
click at [280, 159] on input "Select all records" at bounding box center [276, 160] width 13 height 13
checkbox input "false"
click at [163, 300] on div at bounding box center [502, 232] width 1005 height 465
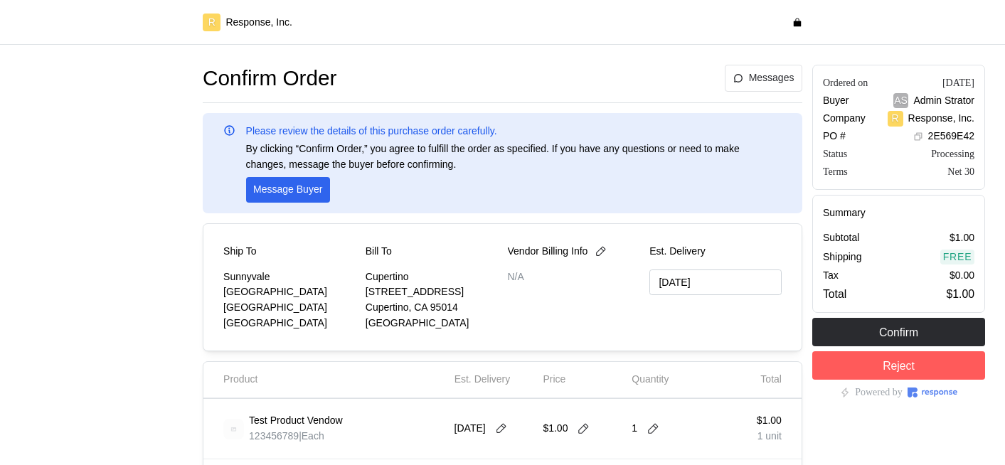
click at [180, 295] on div at bounding box center [106, 368] width 183 height 616
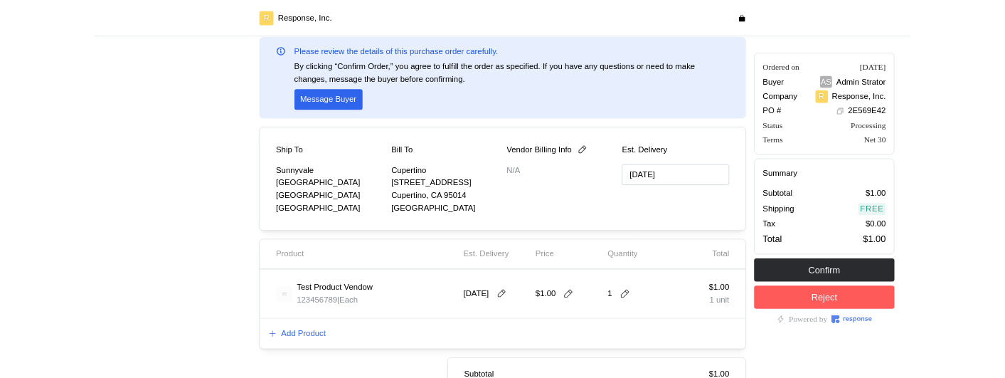
scroll to position [126, 0]
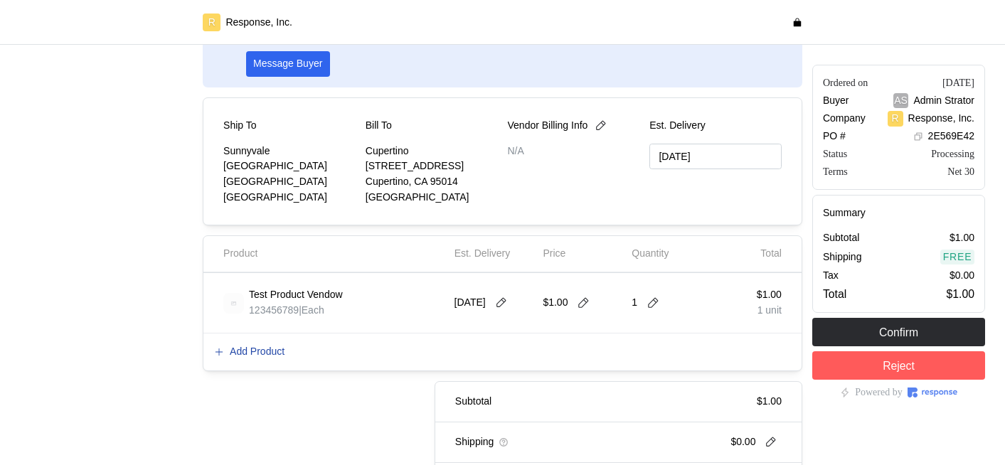
click at [267, 349] on p "Add Product" at bounding box center [257, 352] width 55 height 16
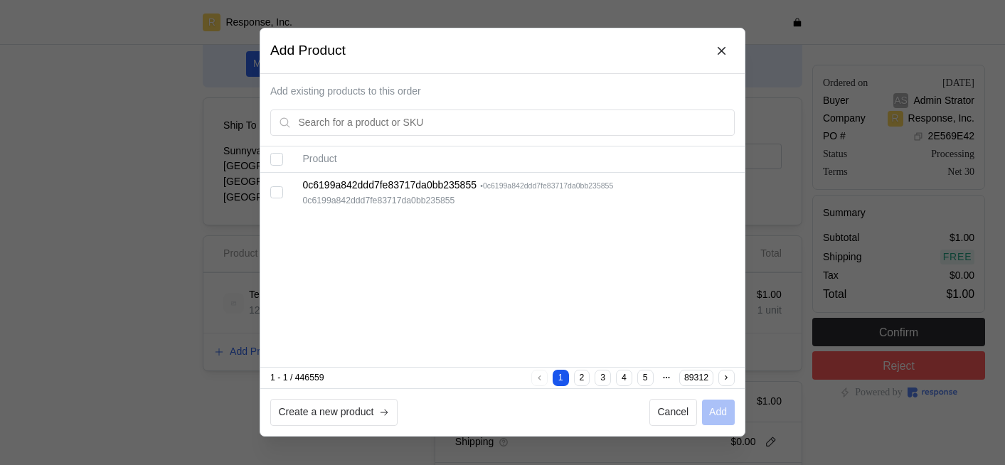
click at [657, 262] on div "Product 0c6199a842ddd7fe83717da0bb235855 • 0c6199a842ddd7fe83717da0bb235855 0c6…" at bounding box center [502, 257] width 485 height 220
click at [724, 384] on button "Next page" at bounding box center [727, 379] width 16 height 16
click at [725, 384] on button "Next page" at bounding box center [727, 379] width 16 height 16
click at [539, 380] on icon "Previous page" at bounding box center [539, 378] width 9 height 9
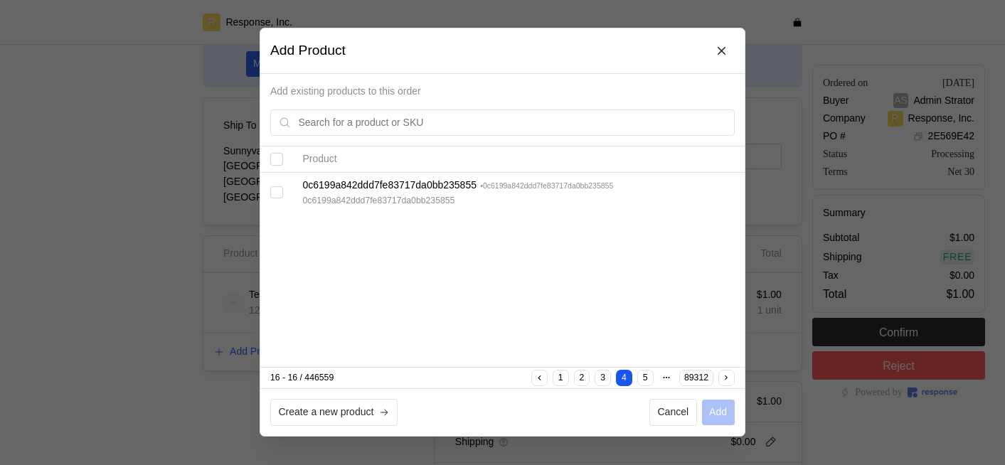
click at [539, 380] on icon "Previous page" at bounding box center [540, 378] width 3 height 5
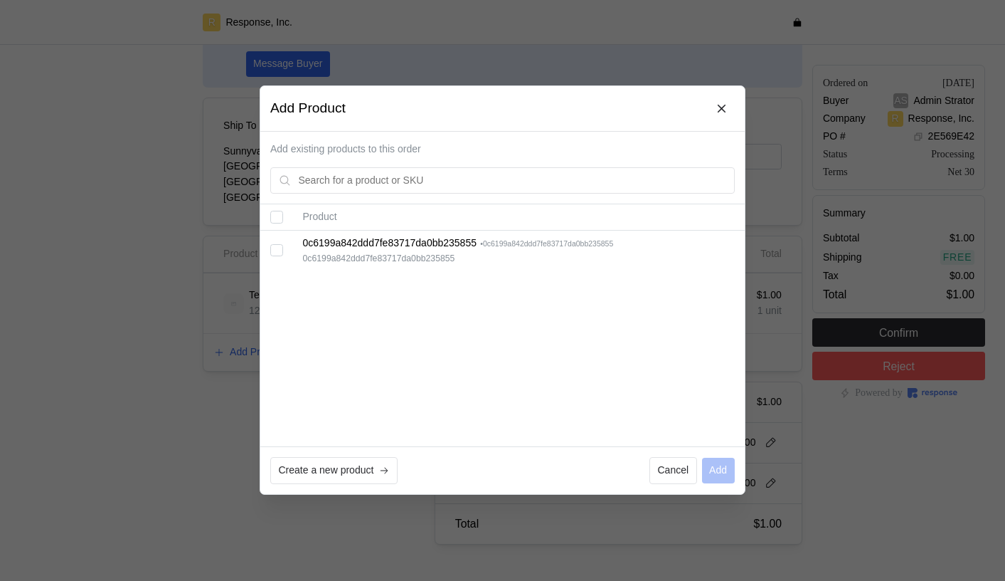
click at [474, 303] on div "Product 0c6199a842ddd7fe83717da0bb235855 • 0c6199a842ddd7fe83717da0bb235855 0c6…" at bounding box center [502, 326] width 485 height 242
click at [273, 253] on input "Select record 1" at bounding box center [276, 250] width 13 height 13
checkbox input "false"
click at [588, 381] on div "Product 0c6199a842ddd7fe83717da0bb235855 • 0c6199a842ddd7fe83717da0bb235855 0c6…" at bounding box center [502, 326] width 485 height 242
click at [583, 440] on button "2" at bounding box center [582, 436] width 16 height 16
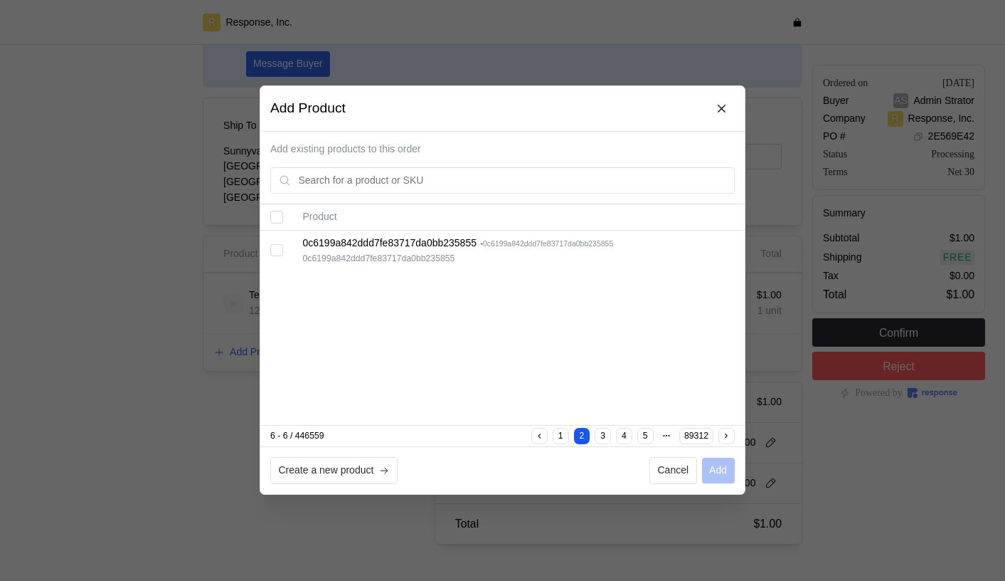
click at [610, 433] on button "3" at bounding box center [604, 436] width 16 height 16
click at [628, 433] on button "4" at bounding box center [624, 436] width 16 height 16
click at [648, 440] on button "5" at bounding box center [646, 436] width 16 height 16
click at [555, 433] on button "1" at bounding box center [561, 436] width 16 height 16
click at [698, 434] on button "89312" at bounding box center [696, 436] width 33 height 16
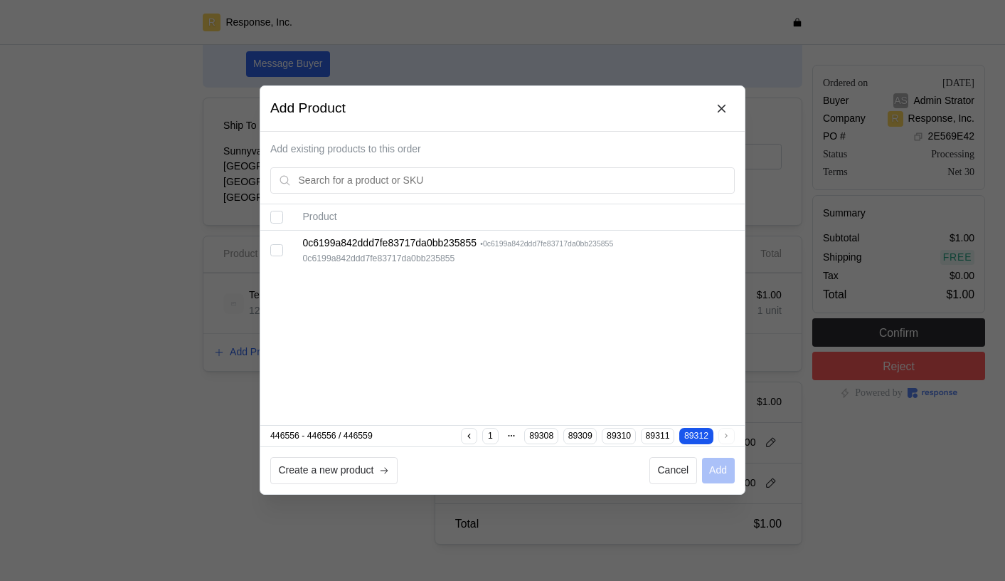
click at [661, 437] on button "89311" at bounding box center [657, 436] width 33 height 16
click at [469, 436] on button "Previous page" at bounding box center [469, 436] width 16 height 16
click at [468, 436] on icon "Previous page" at bounding box center [469, 436] width 9 height 9
click at [469, 436] on button "Previous page" at bounding box center [469, 436] width 16 height 16
click at [507, 436] on button "1" at bounding box center [508, 436] width 16 height 16
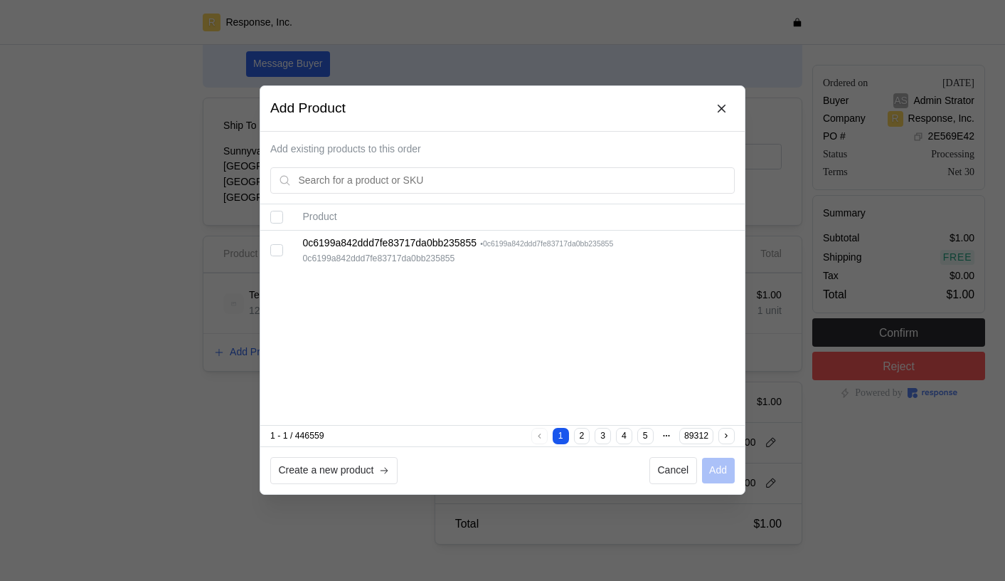
click at [608, 344] on div "Product 0c6199a842ddd7fe83717da0bb235855 • 0c6199a842ddd7fe83717da0bb235855 0c6…" at bounding box center [502, 315] width 485 height 220
